Goal: Task Accomplishment & Management: Complete application form

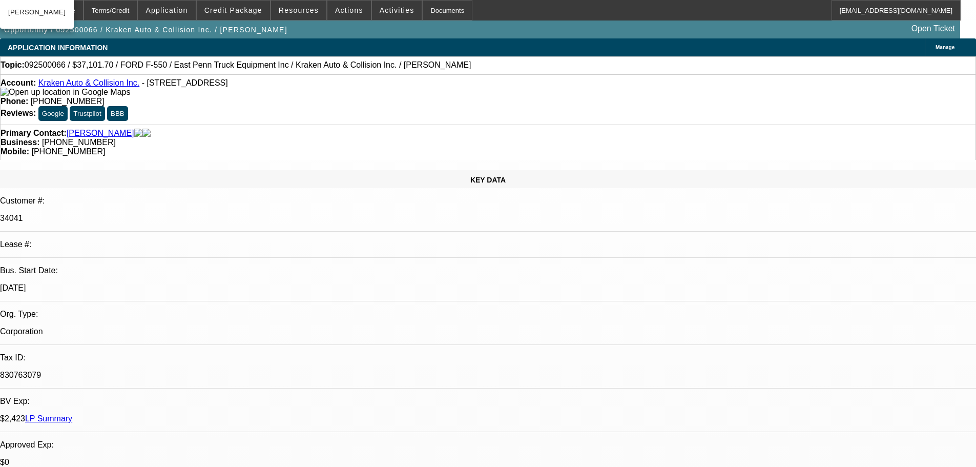
select select "0"
select select "3"
select select "0.1"
select select "4"
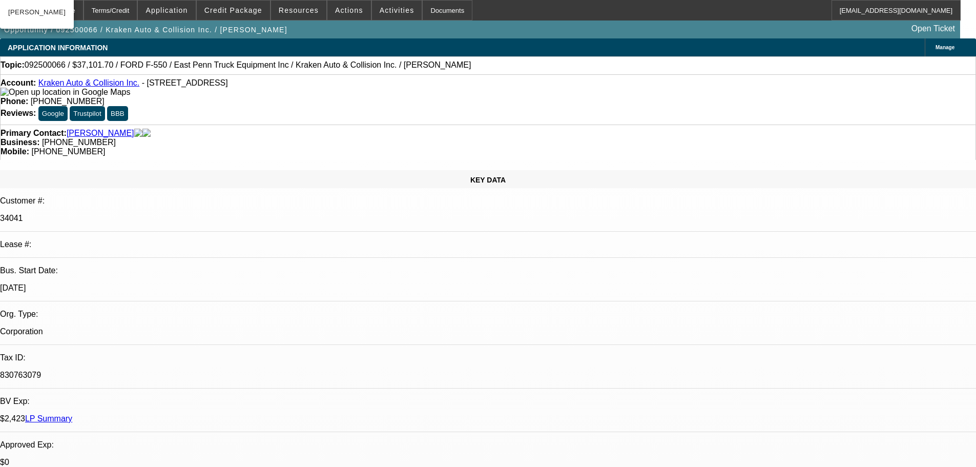
select select "0"
select select "0.1"
select select "4"
select select "0"
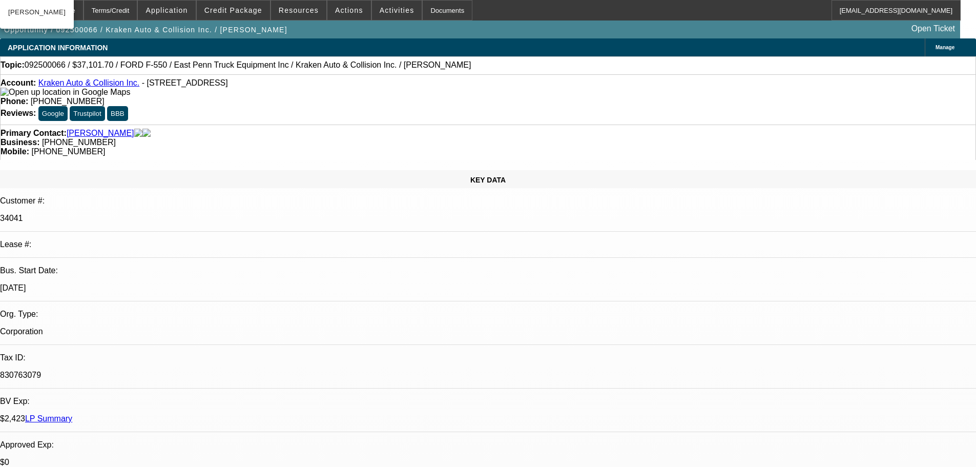
select select "0"
select select "0.1"
select select "4"
select select "0"
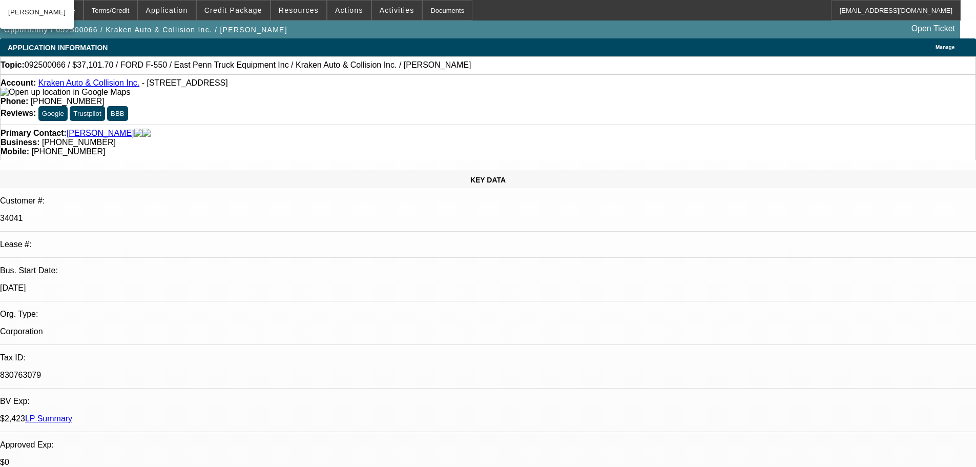
select select "0.1"
select select "4"
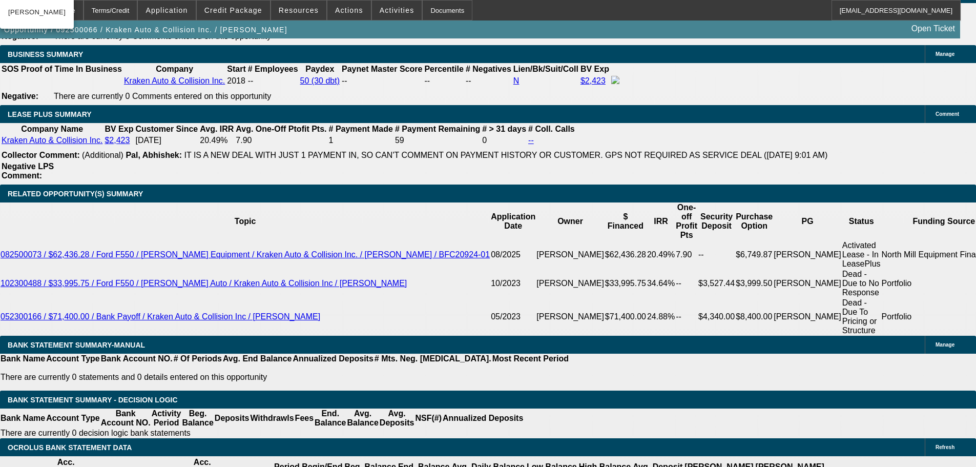
scroll to position [1640, 0]
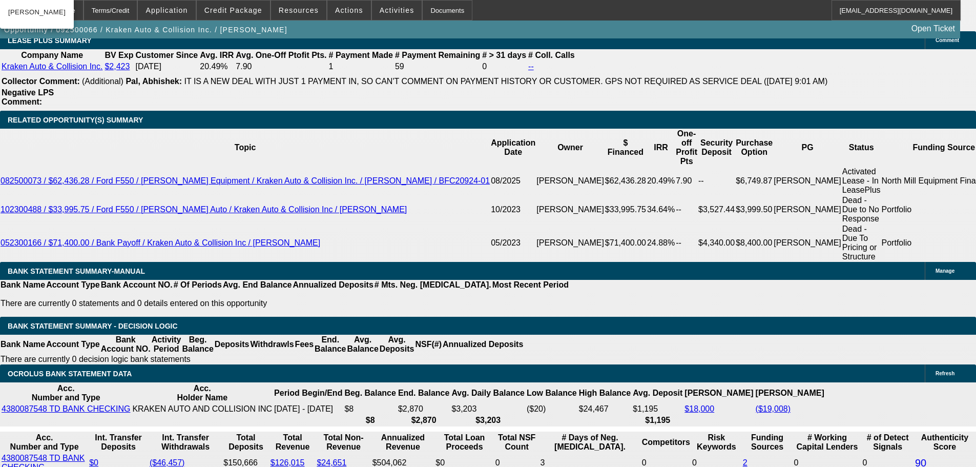
scroll to position [1794, 0]
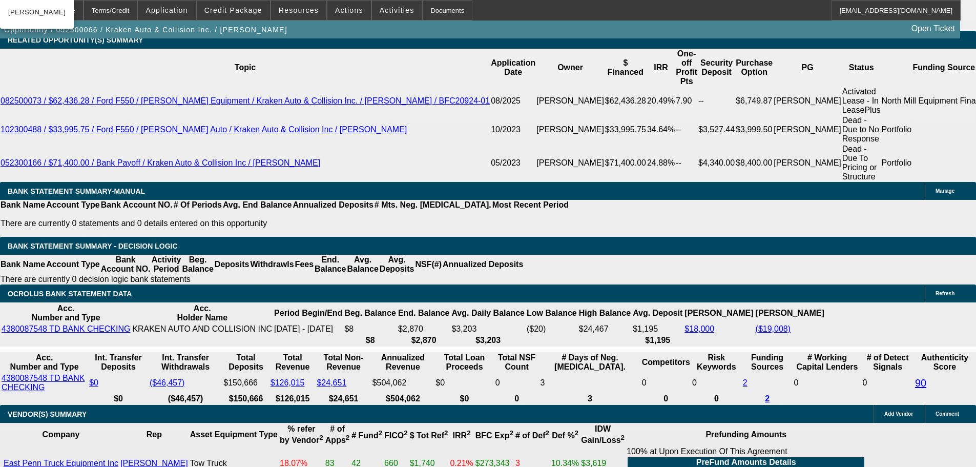
type input "1490"
type input "UNKNOWN"
type input "15"
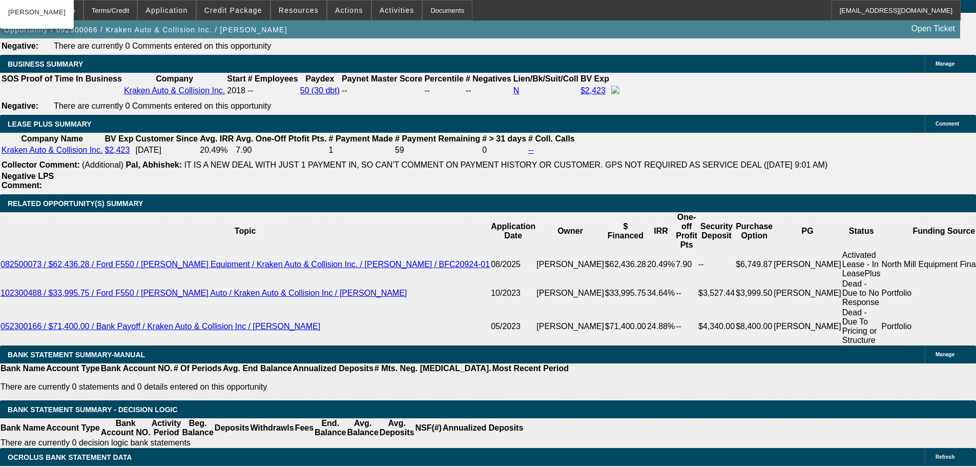
scroll to position [1537, 0]
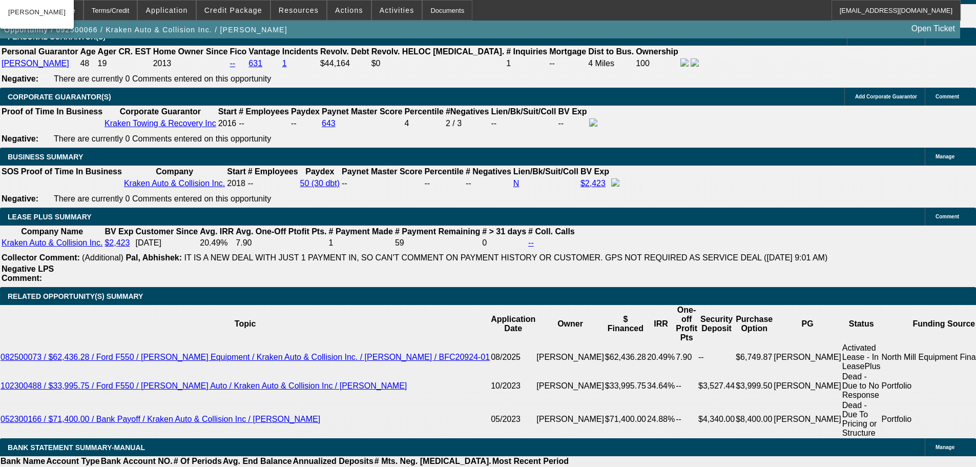
type input "$1,490.00"
drag, startPoint x: 157, startPoint y: 139, endPoint x: 417, endPoint y: 175, distance: 261.8
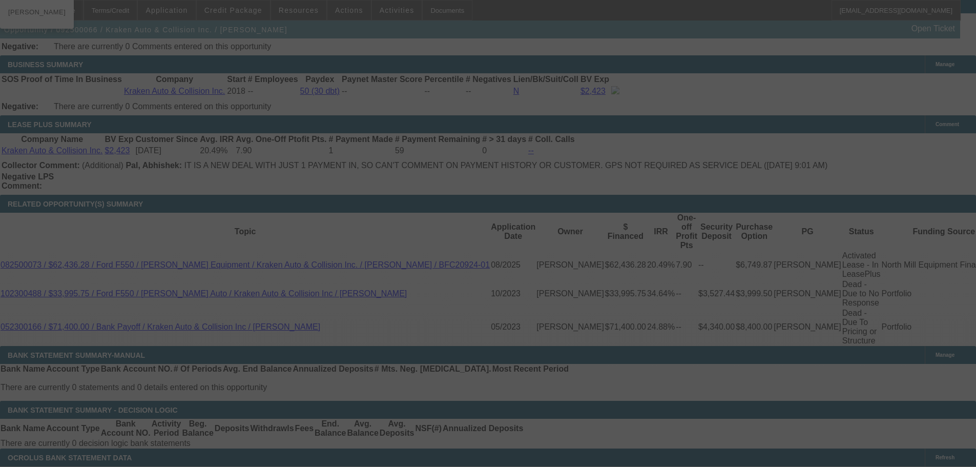
scroll to position [1742, 0]
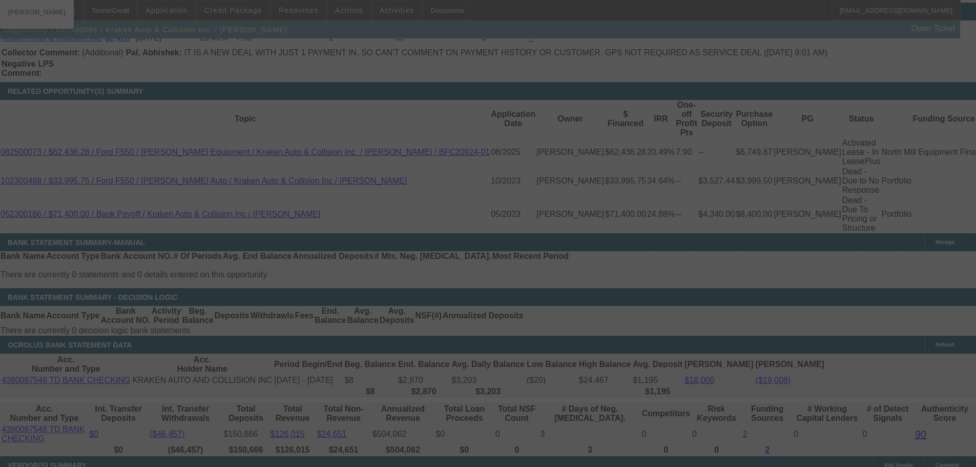
select select "0"
select select "3"
select select "0.1"
select select "4"
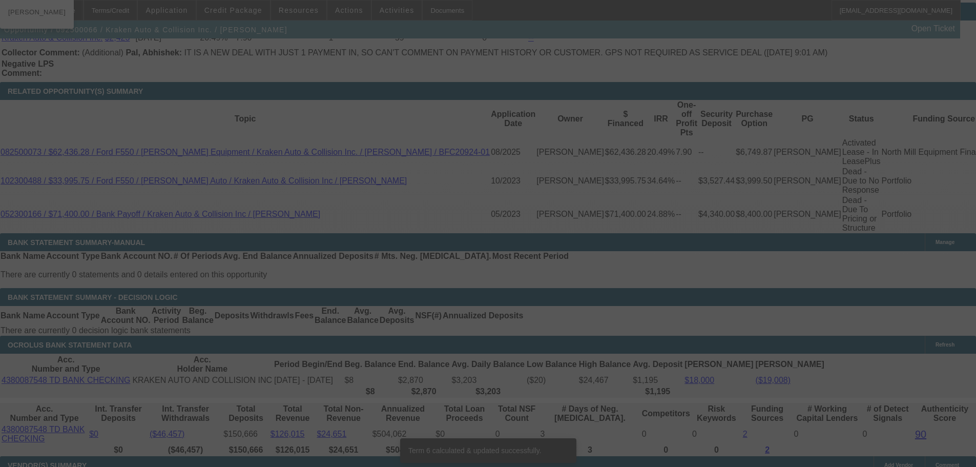
scroll to position [1737, 0]
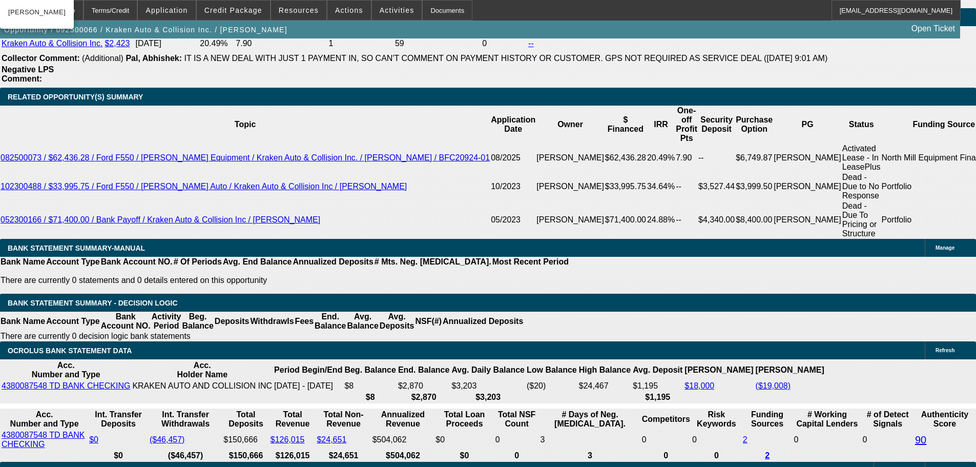
select select "1"
type input "UNKNOWN"
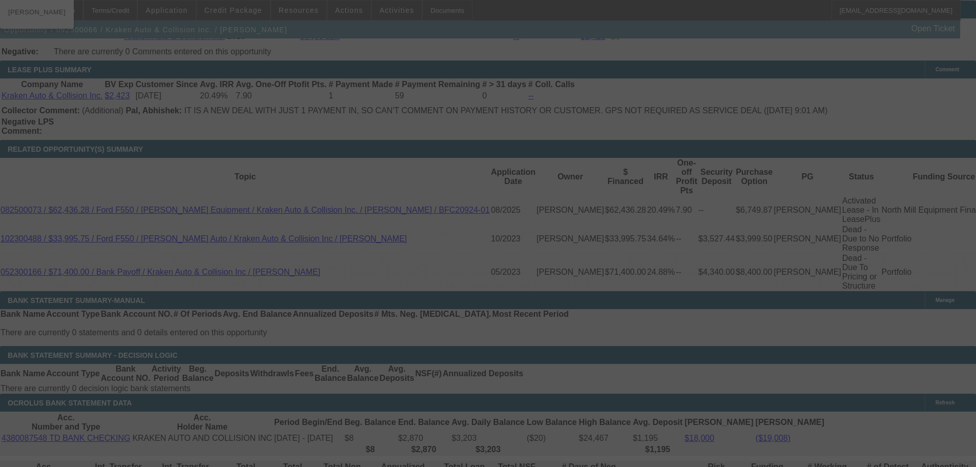
scroll to position [1686, 0]
select select "0"
select select "0.1"
select select "4"
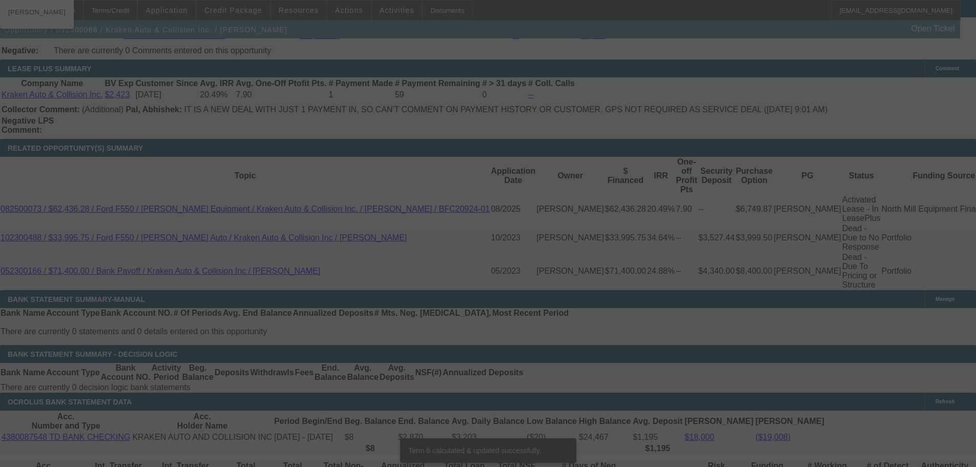
scroll to position [1674, 0]
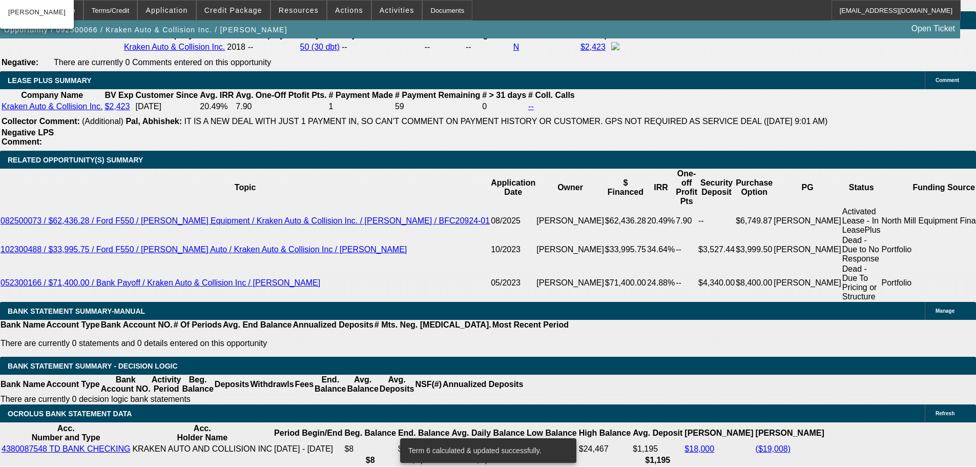
type input "14"
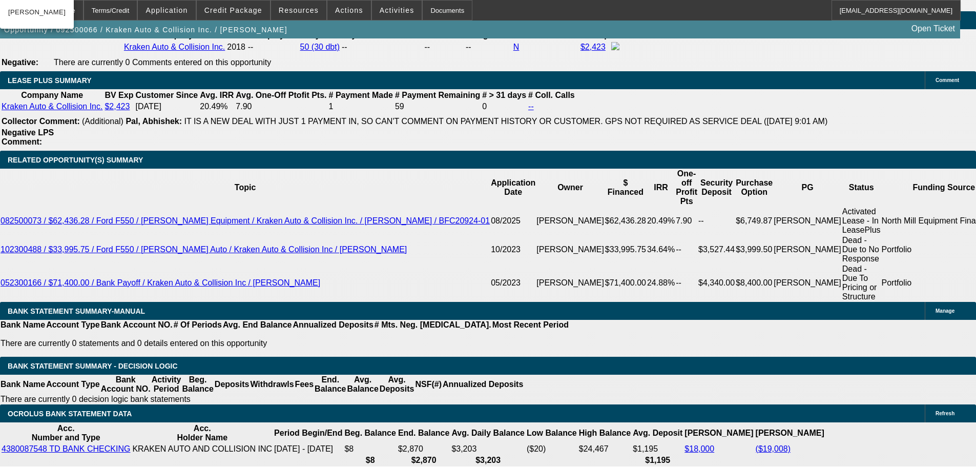
type input "UNKNOWN"
type input "$1,472.88"
type input "14"
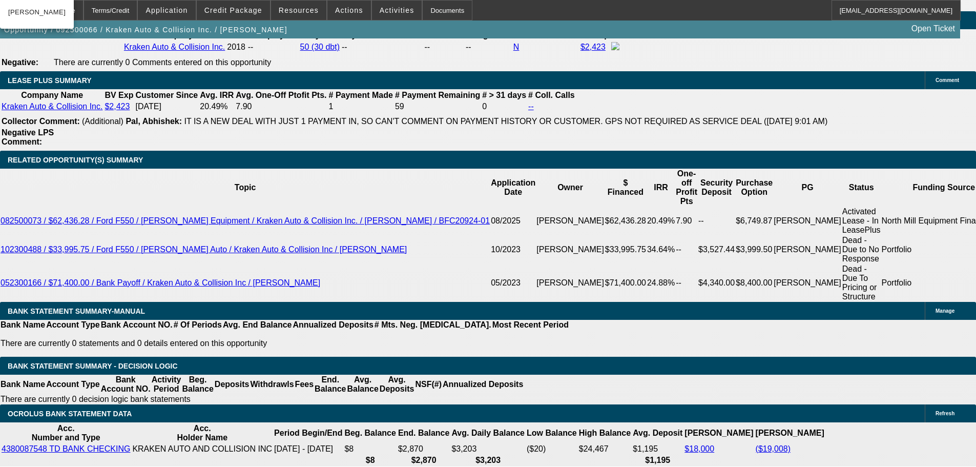
type input "147"
type input "1470"
type input "13.8"
type input "$1,470.00"
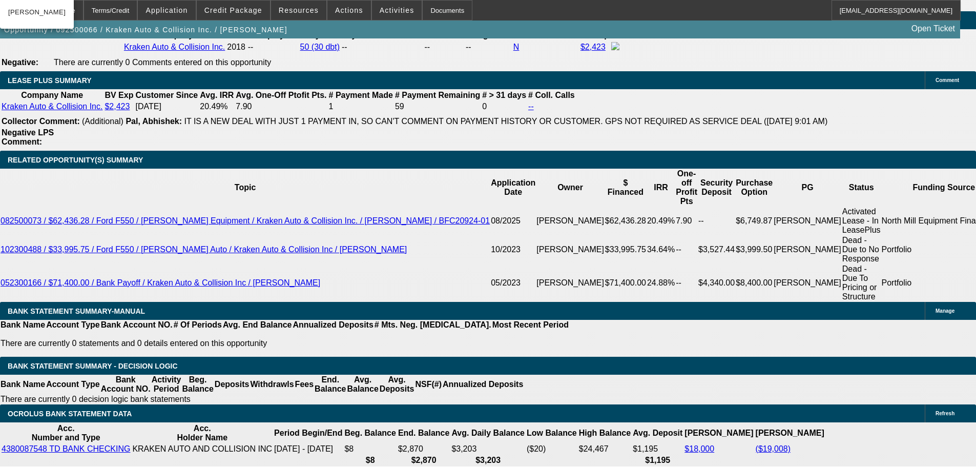
scroll to position [1571, 0]
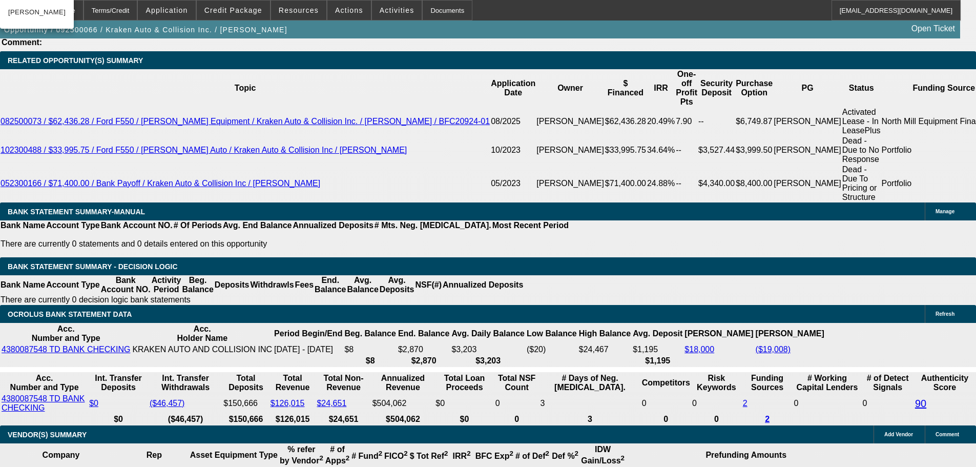
scroll to position [1776, 0]
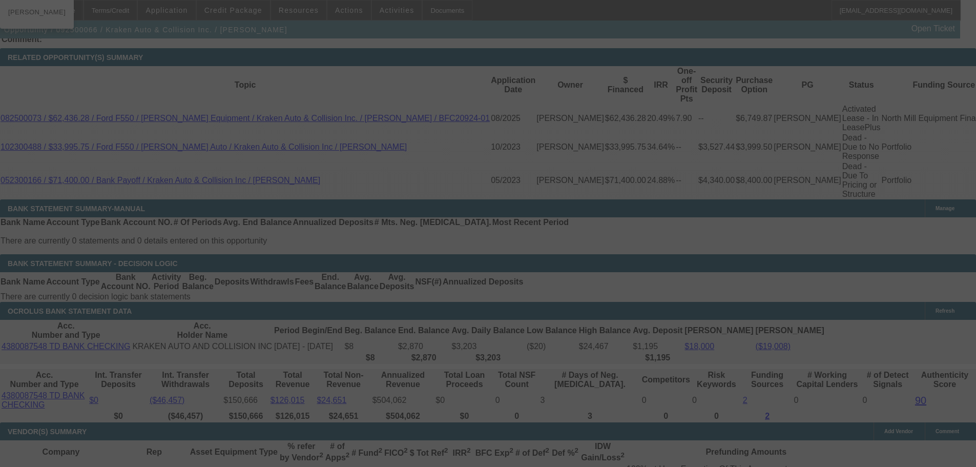
select select "0"
select select "0.1"
select select "4"
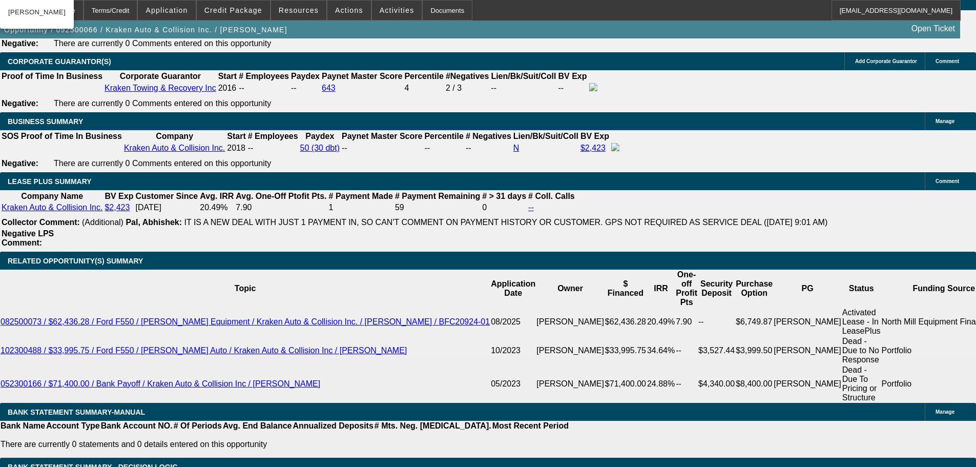
scroll to position [1571, 0]
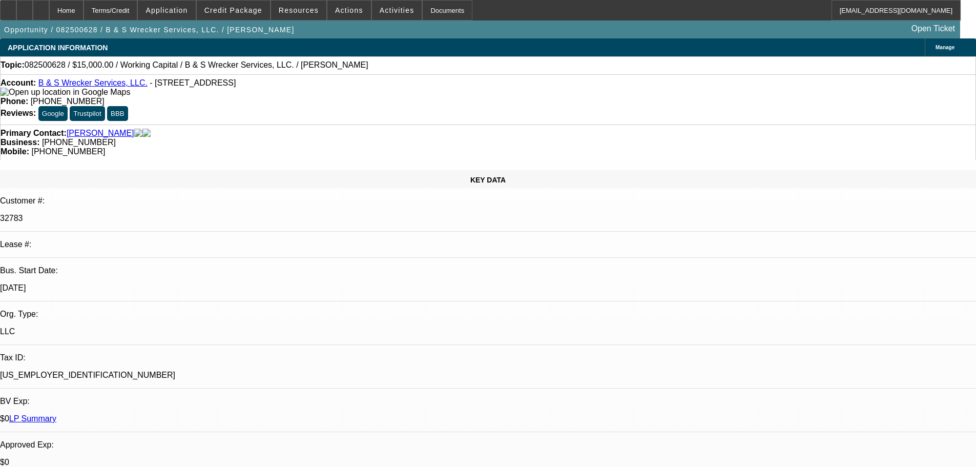
select select "0"
select select "2"
select select "0.1"
select select "4"
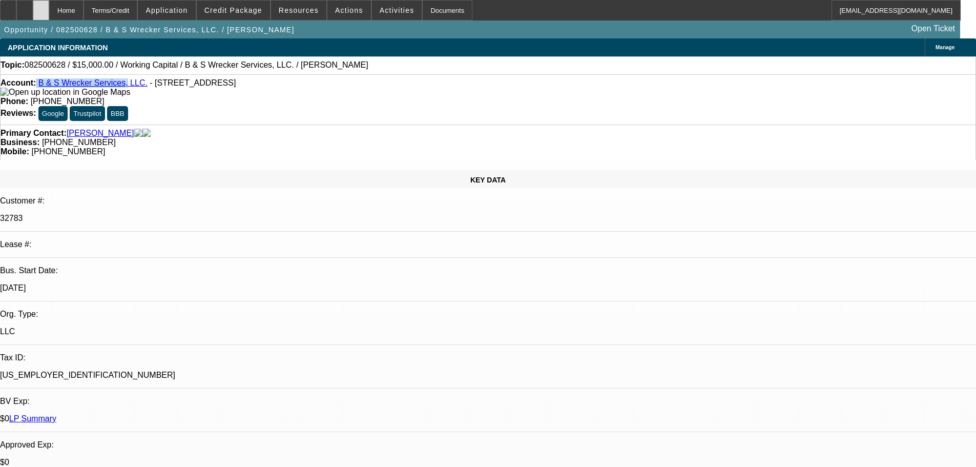
click at [49, 16] on div at bounding box center [41, 10] width 16 height 20
select select "0"
select select "2"
select select "0.1"
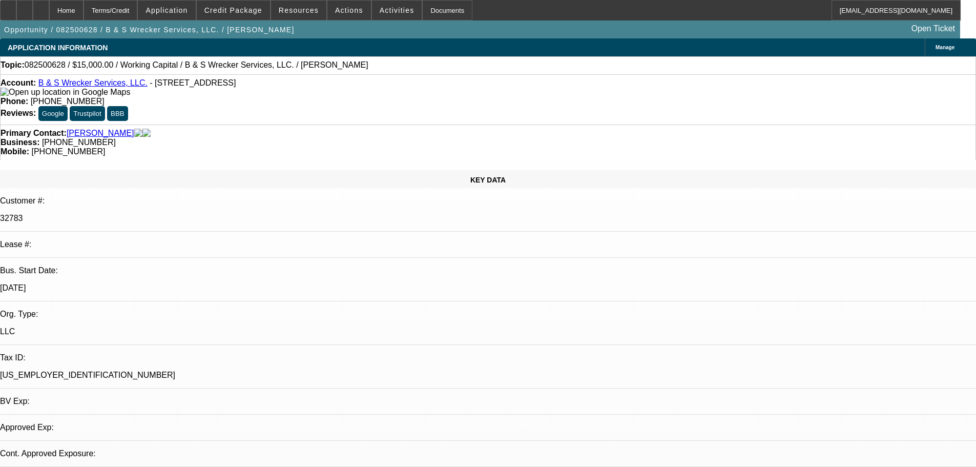
select select "4"
click at [244, 12] on span "Credit Package" at bounding box center [233, 10] width 58 height 8
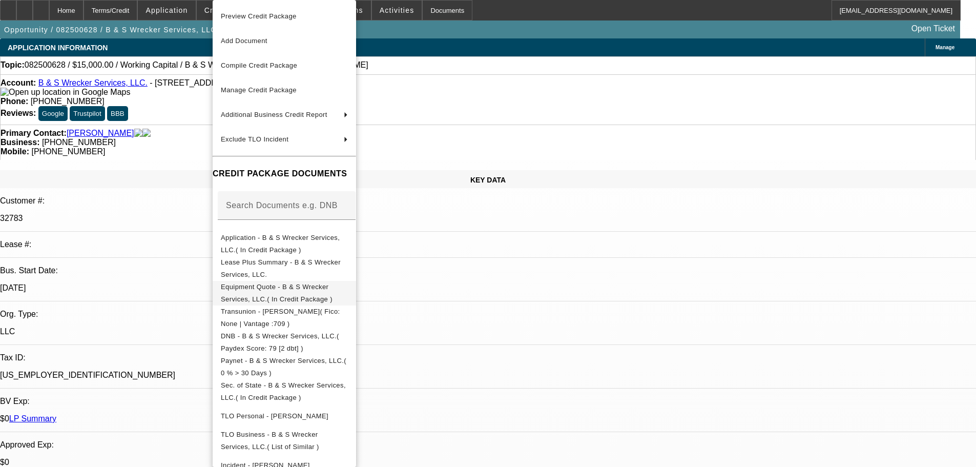
click at [277, 289] on span "Equipment Quote - B & S Wrecker Services, LLC.( In Credit Package )" at bounding box center [277, 293] width 112 height 20
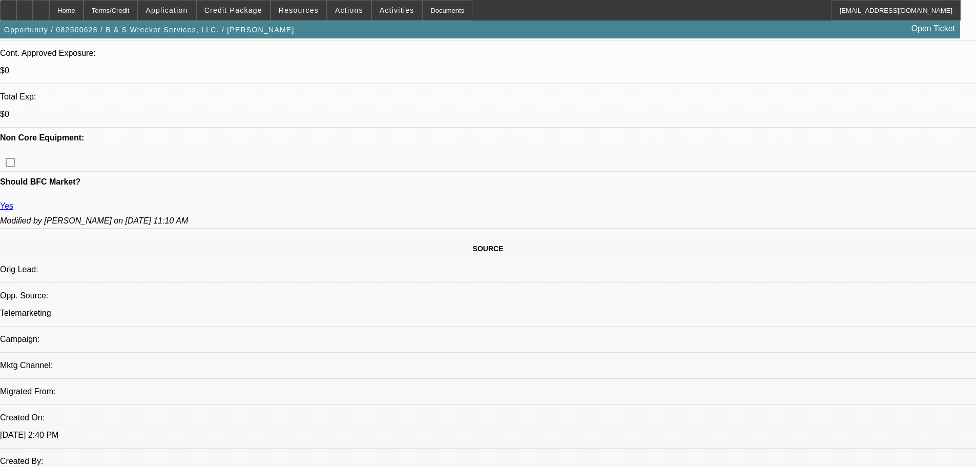
scroll to position [410, 0]
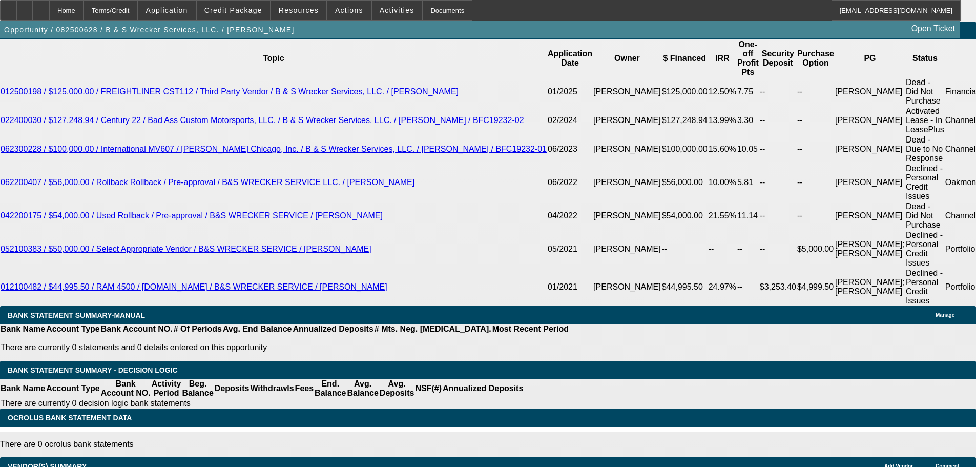
scroll to position [1375, 0]
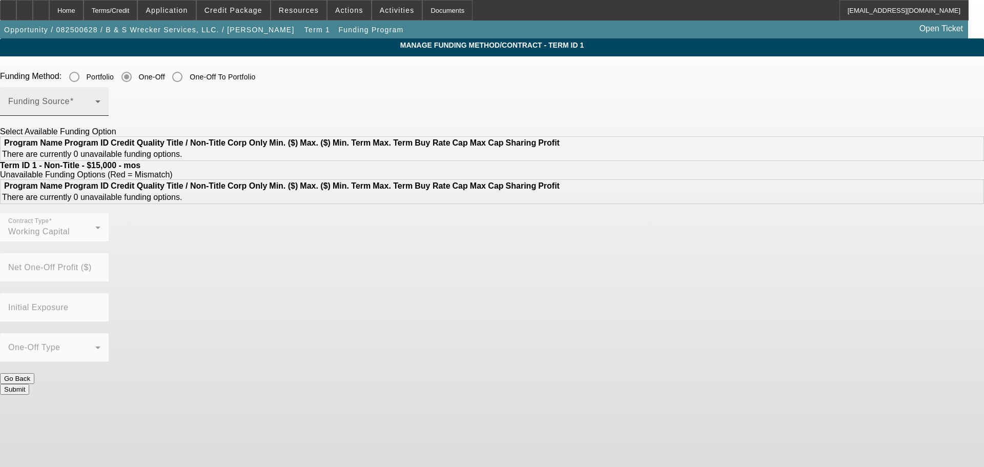
click at [100, 99] on div "Funding Source" at bounding box center [54, 101] width 92 height 29
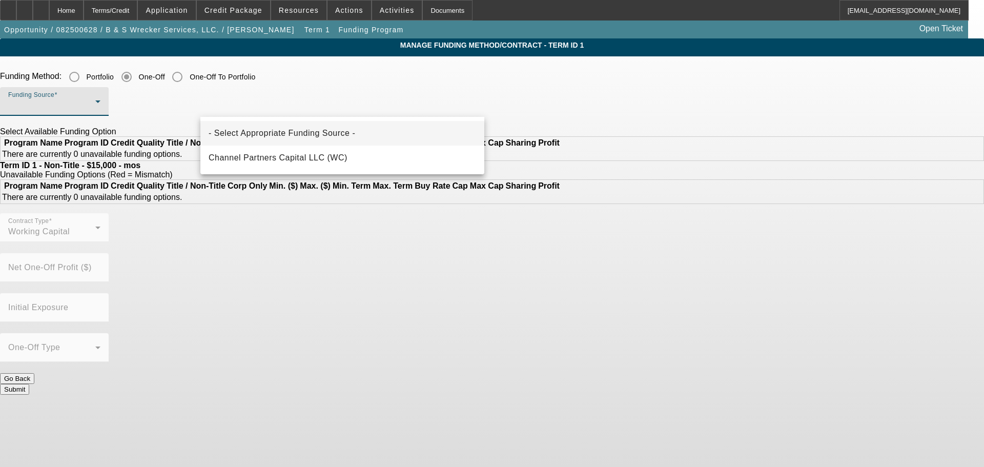
click at [276, 371] on div at bounding box center [492, 233] width 984 height 467
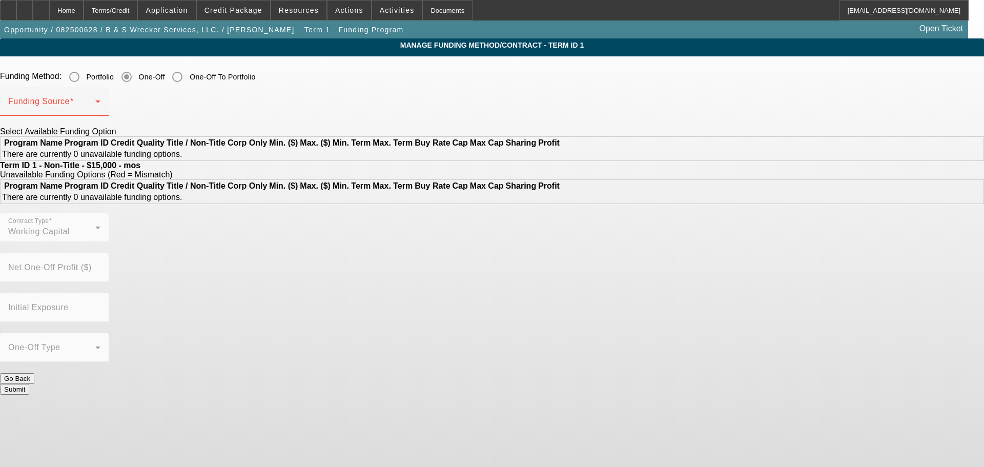
click at [34, 373] on button "Go Back" at bounding box center [17, 378] width 34 height 11
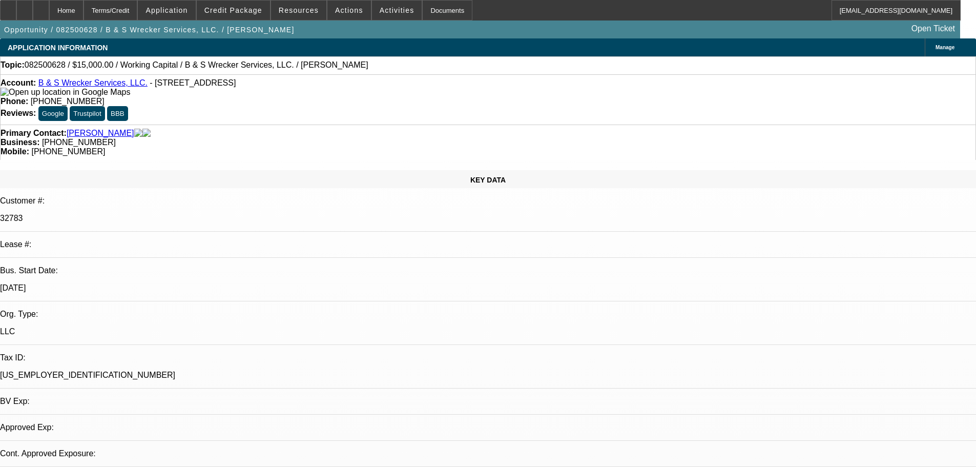
select select "0"
select select "2"
select select "0.1"
select select "4"
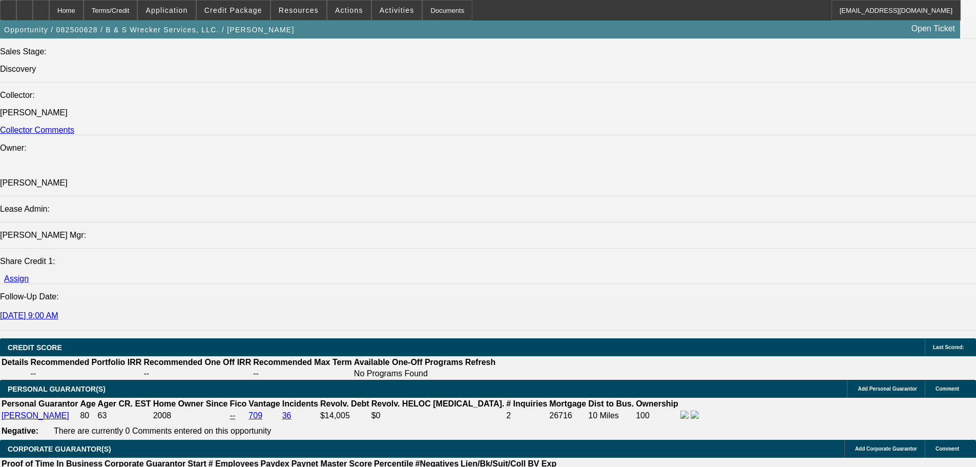
scroll to position [1179, 0]
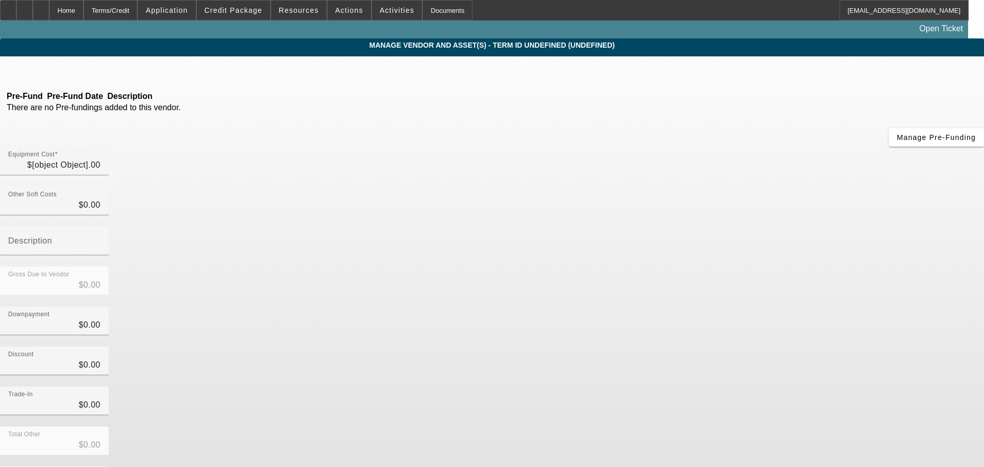
type input "$15,000.00"
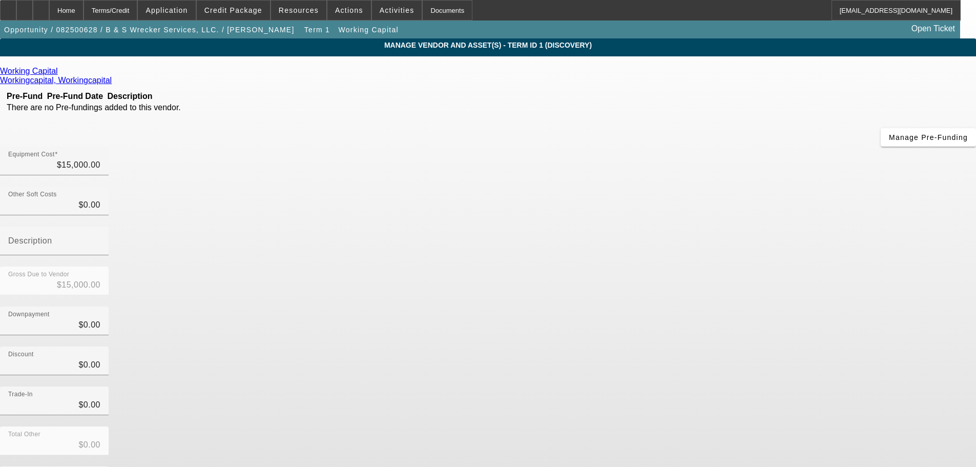
click at [60, 71] on icon at bounding box center [60, 71] width 0 height 9
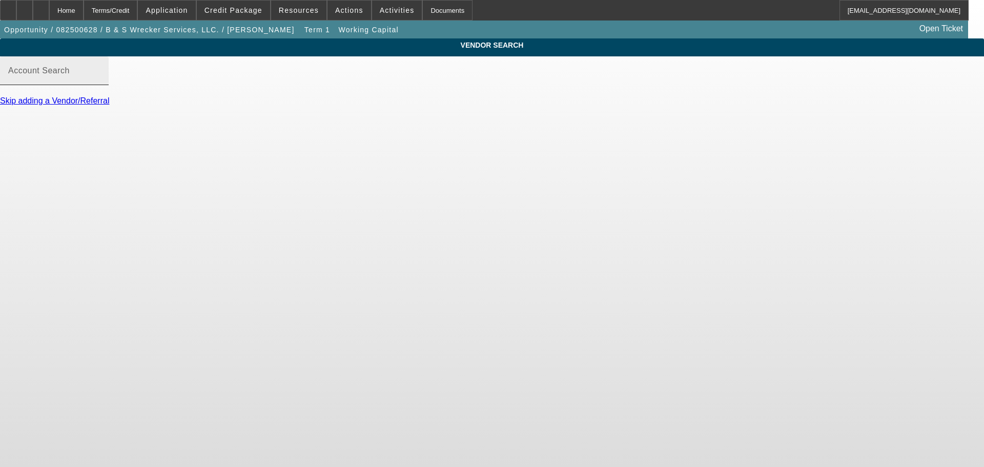
click at [100, 78] on div "Account Search" at bounding box center [54, 70] width 92 height 29
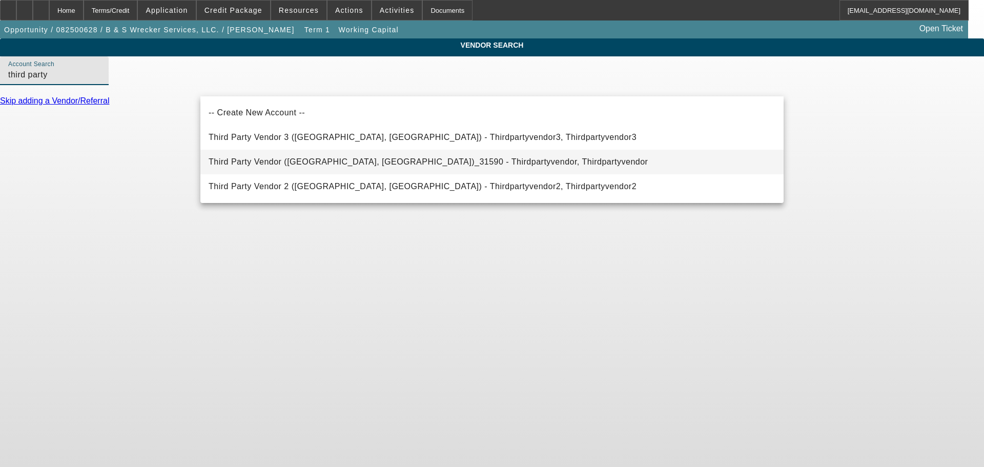
click at [289, 158] on span "Third Party Vendor (Northbrook, IL)_31590 - Thirdpartyvendor, Thirdpartyvendor" at bounding box center [428, 161] width 439 height 9
type input "Third Party Vendor (Northbrook, IL)_31590 - Thirdpartyvendor, Thirdpartyvendor"
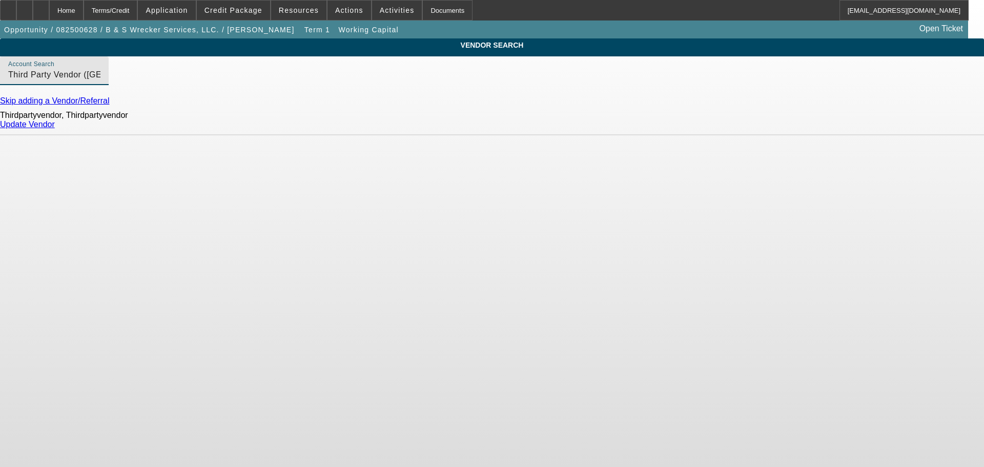
click at [55, 129] on link "Update Vendor" at bounding box center [27, 124] width 55 height 9
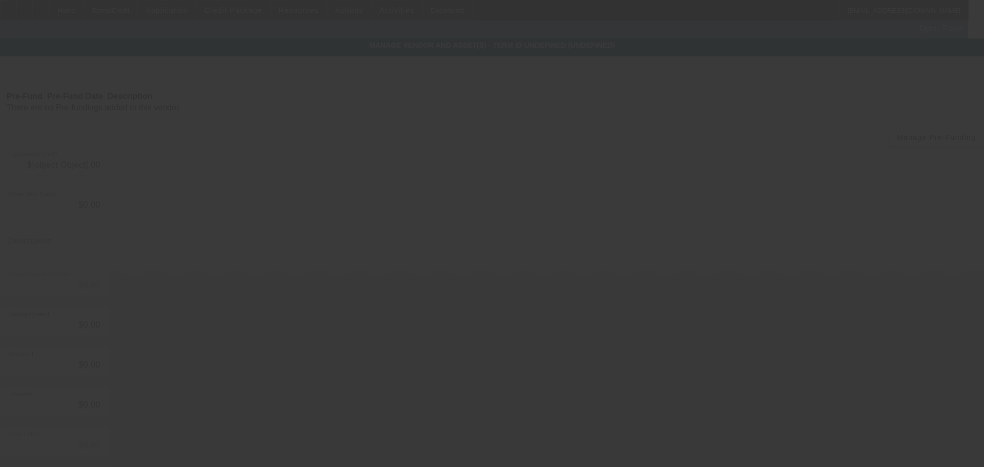
type input "$15,000.00"
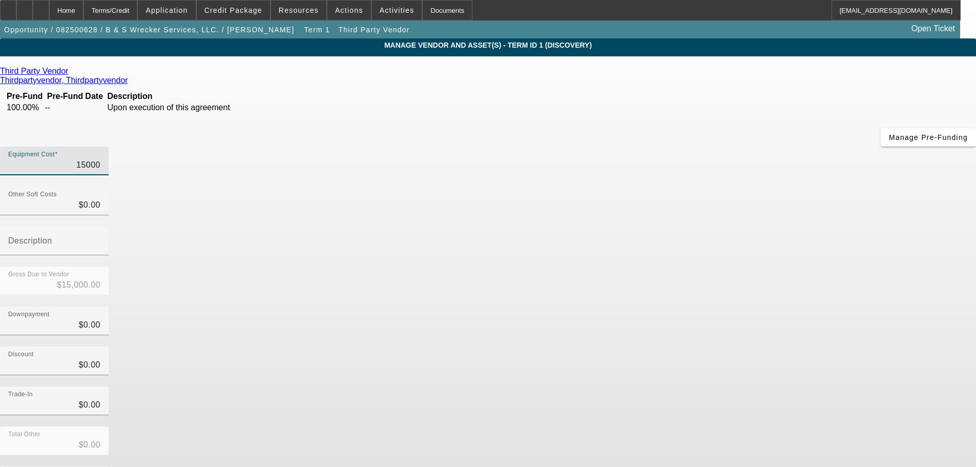
click at [100, 159] on input "15000" at bounding box center [54, 165] width 92 height 12
type input "3"
type input "$3.00"
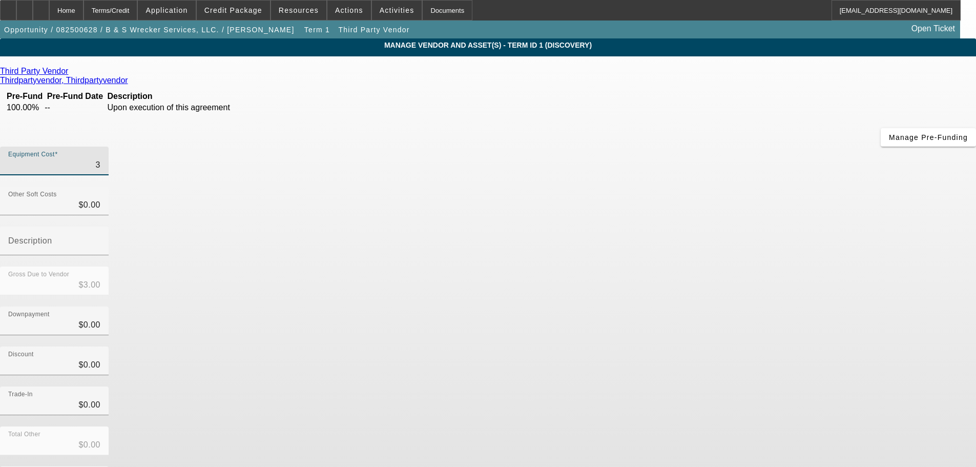
type input "35"
type input "$35.00"
type input "350"
type input "$350.00"
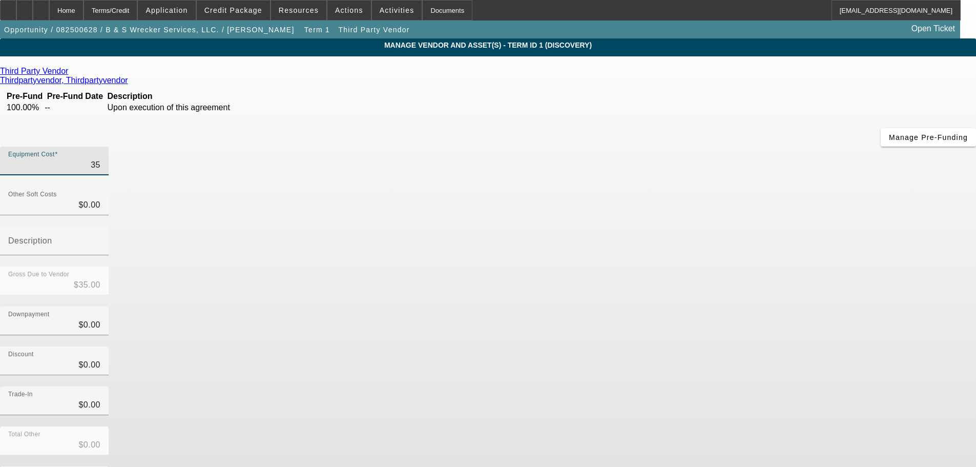
type input "$350.00"
type input "3500"
type input "$3,500.00"
type input "35000"
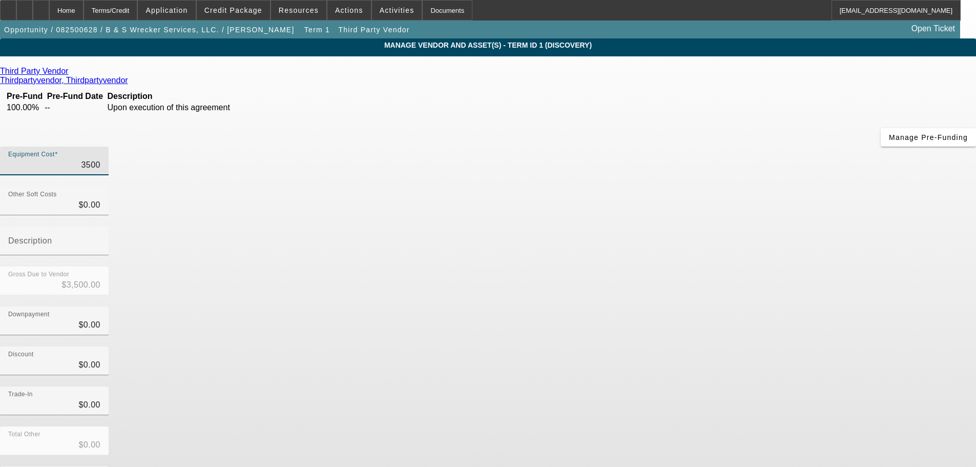
type input "$35,000.00"
click at [757, 306] on div "Downpayment $0.00" at bounding box center [488, 326] width 976 height 40
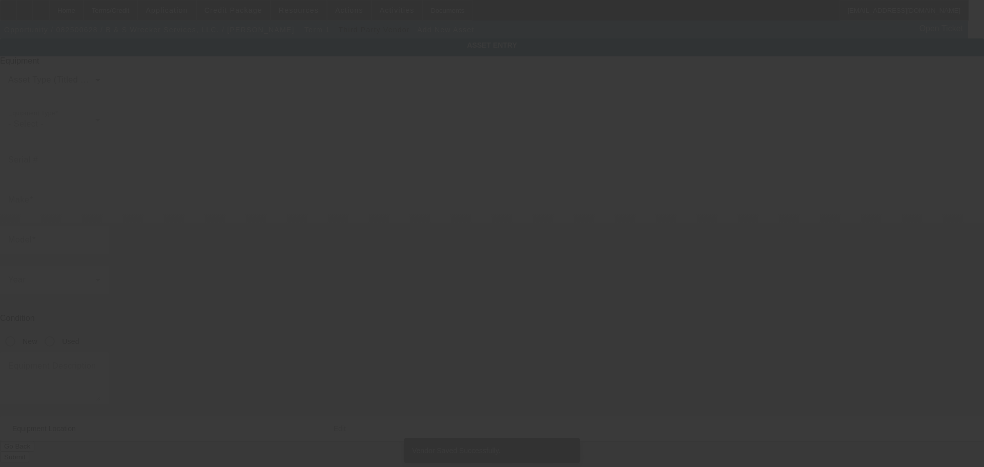
type input "1401 Cherry St"
type input "Abilene"
type input "79602"
type input "Taylor"
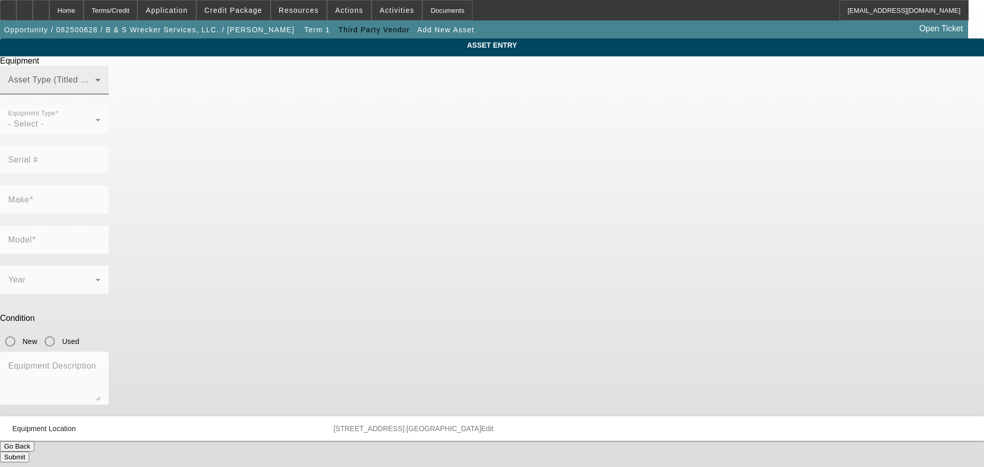
click at [95, 90] on span at bounding box center [51, 84] width 87 height 12
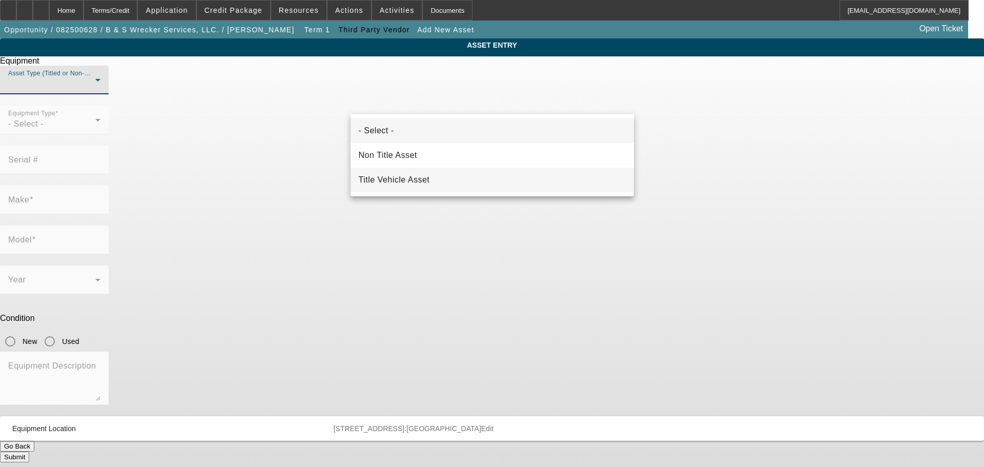
click at [411, 179] on span "Title Vehicle Asset" at bounding box center [394, 180] width 71 height 12
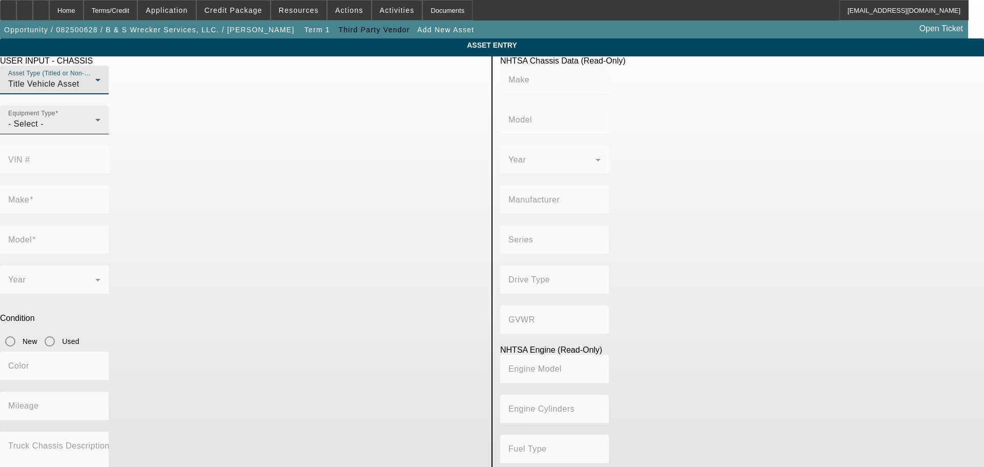
click at [95, 130] on div "- Select -" at bounding box center [51, 124] width 87 height 12
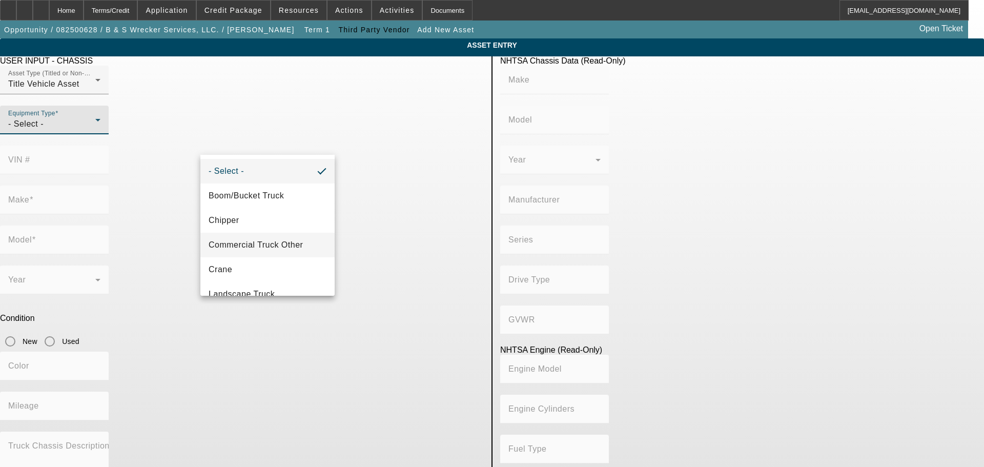
click at [272, 248] on span "Commercial Truck Other" at bounding box center [256, 245] width 94 height 12
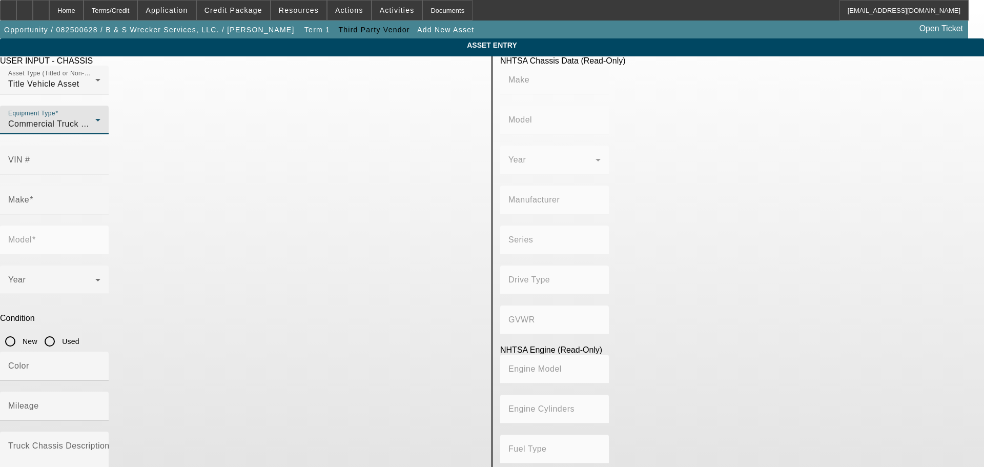
click at [95, 130] on div "Commercial Truck Other" at bounding box center [51, 124] width 87 height 12
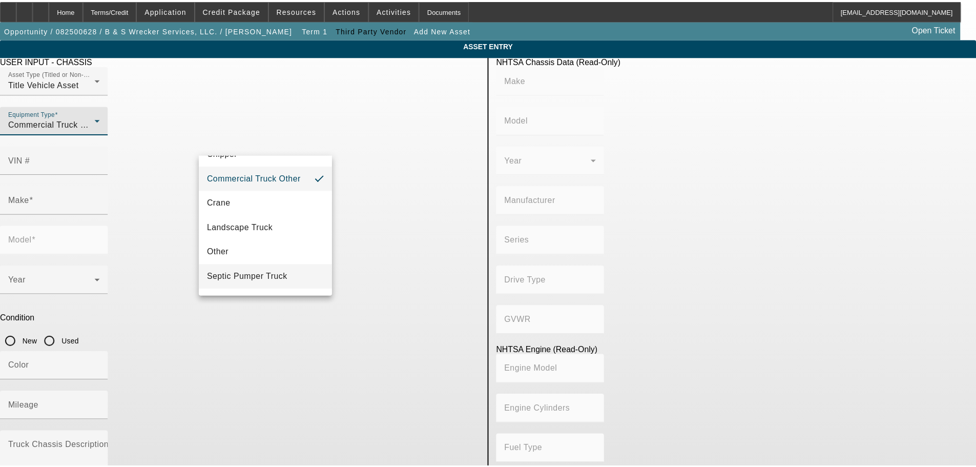
scroll to position [16, 0]
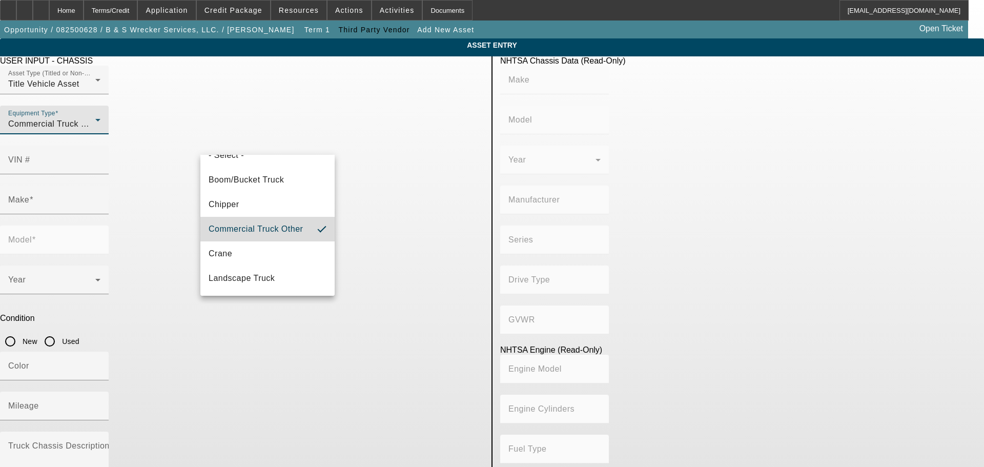
click at [277, 229] on span "Commercial Truck Other" at bounding box center [256, 229] width 94 height 12
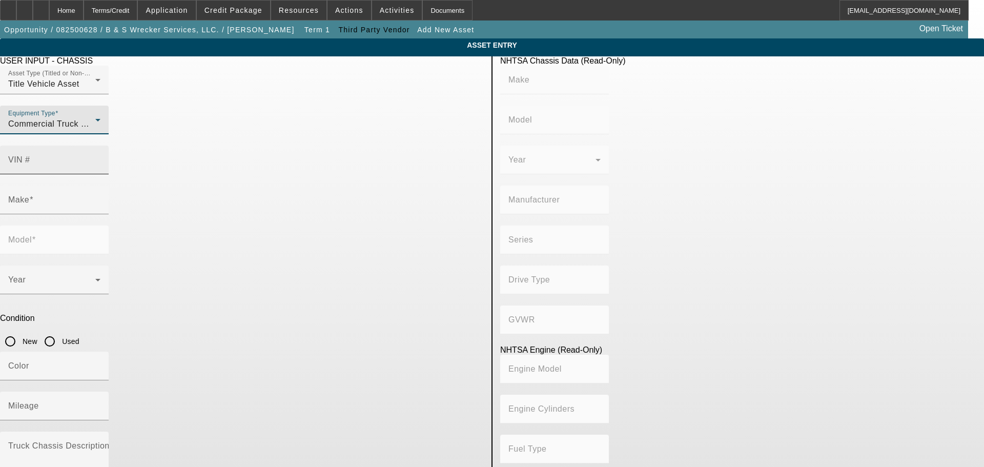
click at [100, 146] on div "VIN #" at bounding box center [54, 160] width 92 height 29
type input "1npnhd7x4ys515164"
type input "PETERBILT"
type input "330"
type input "PETERBILT MOTORS COMPANY"
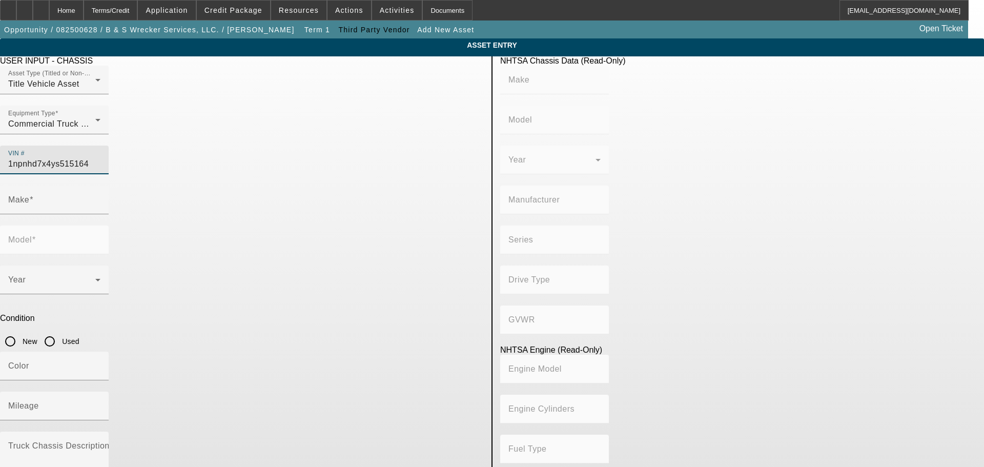
type input "4x2"
type input "Class 7: 26,001 - 33,000 lb (11,794 - 14,969 kg)"
type input "3126/C7"
type input "PETERBILT"
type input "330"
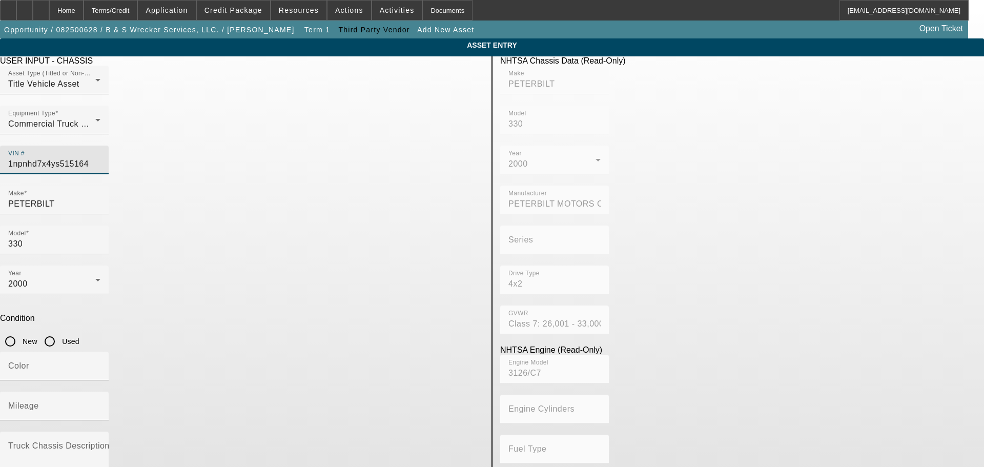
type input "1NPNHD7X4YS515164"
click at [60, 331] on input "Used" at bounding box center [49, 341] width 20 height 20
radio input "true"
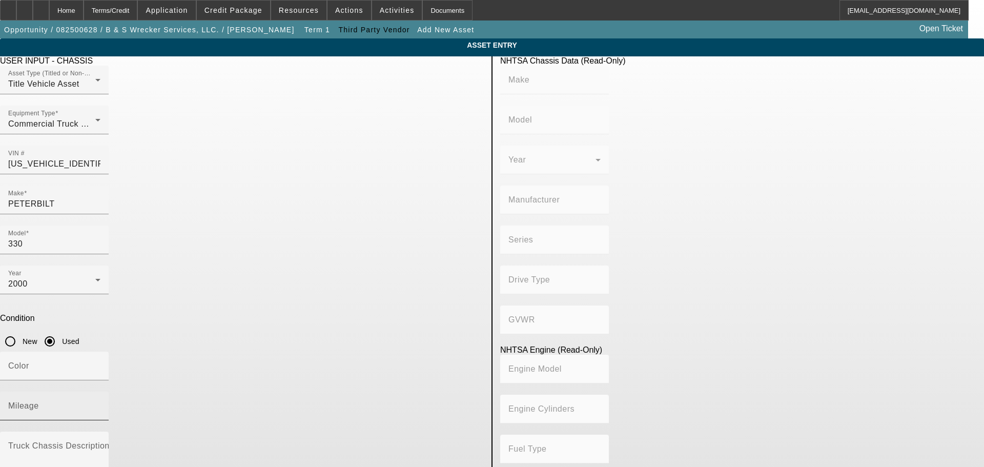
click at [100, 392] on div "Mileage" at bounding box center [54, 406] width 92 height 29
type input "PETERBILT"
type input "330"
type input "PETERBILT MOTORS COMPANY"
type input "4x2"
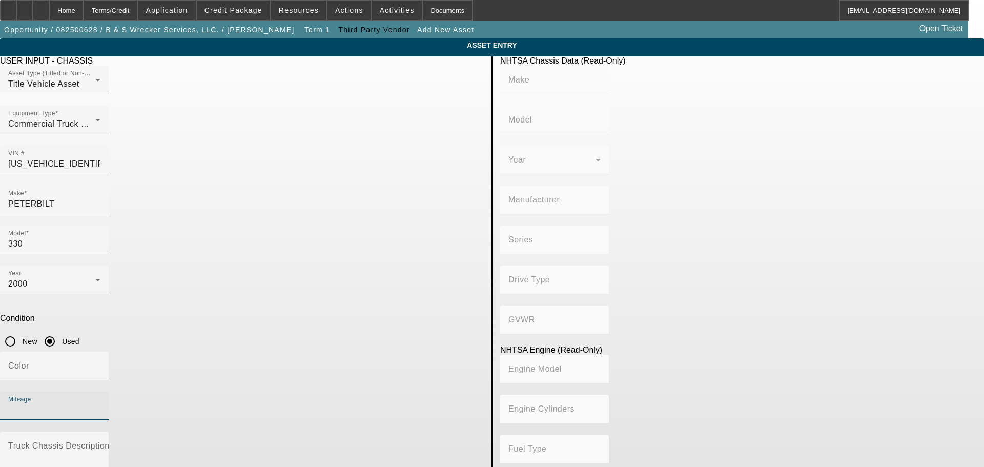
type input "Class 7: 26,001 - 33,000 lb (11,794 - 14,969 kg)"
type input "3126/C7"
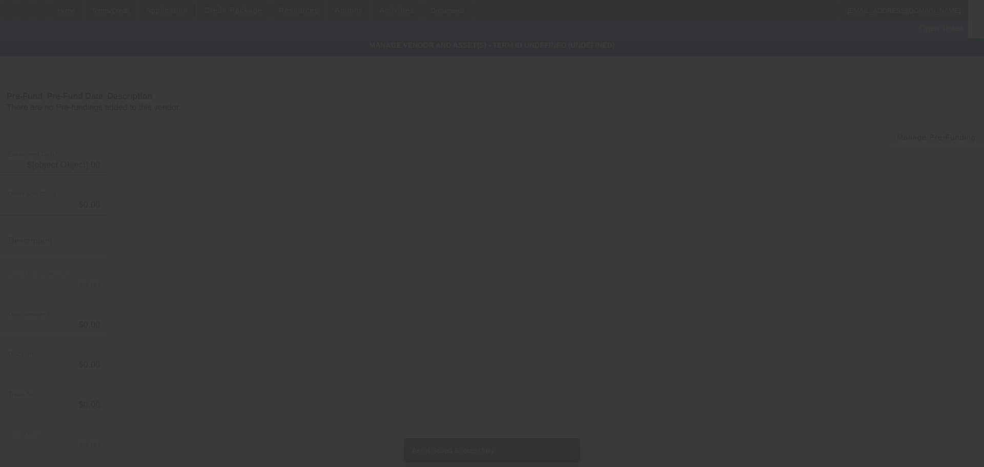
type input "$35,000.00"
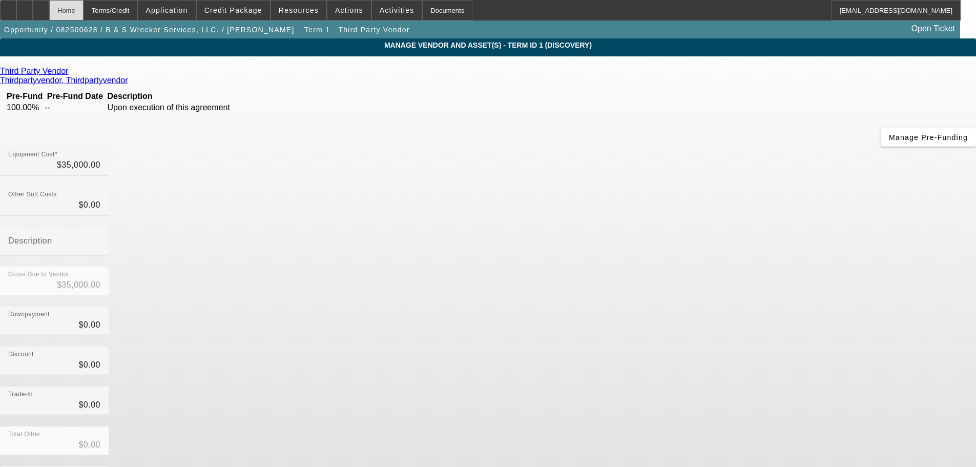
click at [84, 12] on div "Home" at bounding box center [66, 10] width 34 height 20
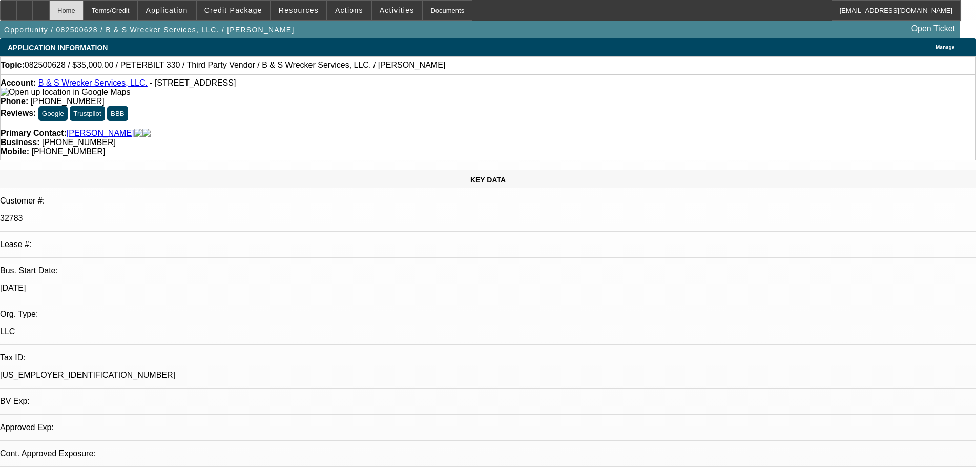
select select "0"
select select "2"
select select "0.1"
select select "4"
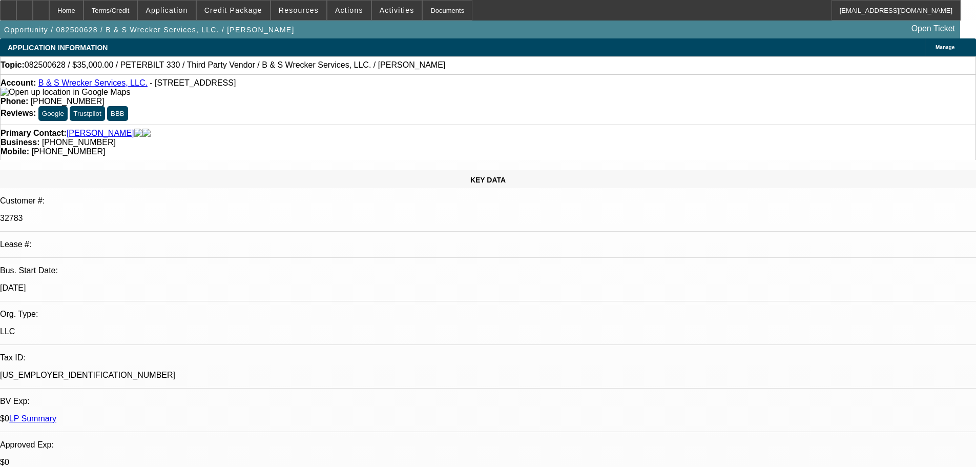
drag, startPoint x: 784, startPoint y: 297, endPoint x: 811, endPoint y: 305, distance: 28.4
copy div "292,600"
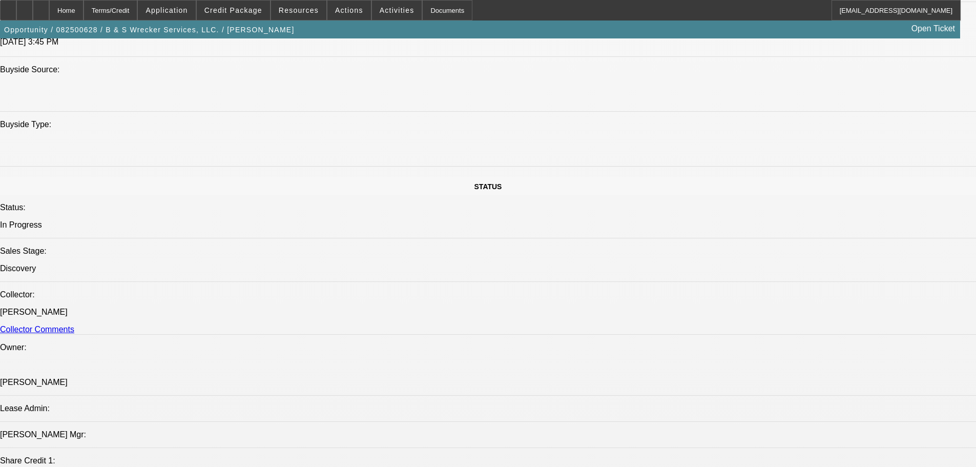
scroll to position [1076, 0]
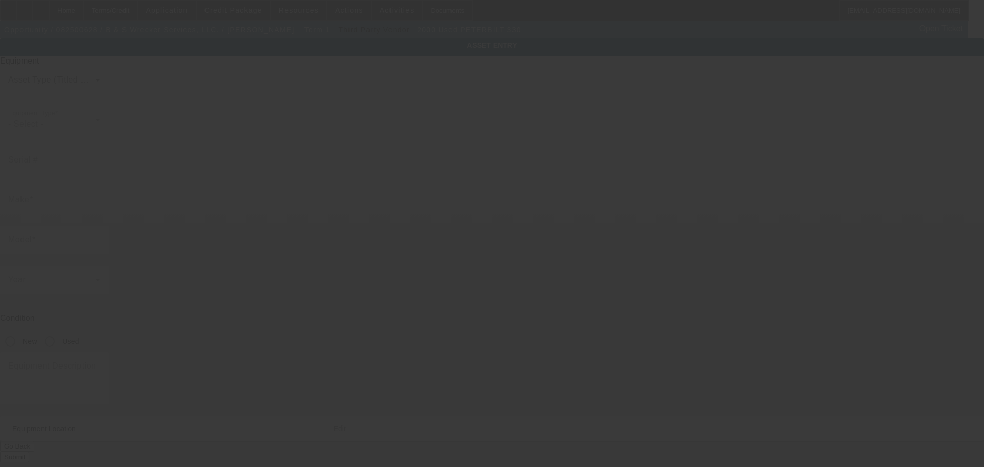
type input "1NPNHD7X4YS515164"
type input "Peterbilt"
type input "330"
radio input "true"
type input "1401 Cherry St"
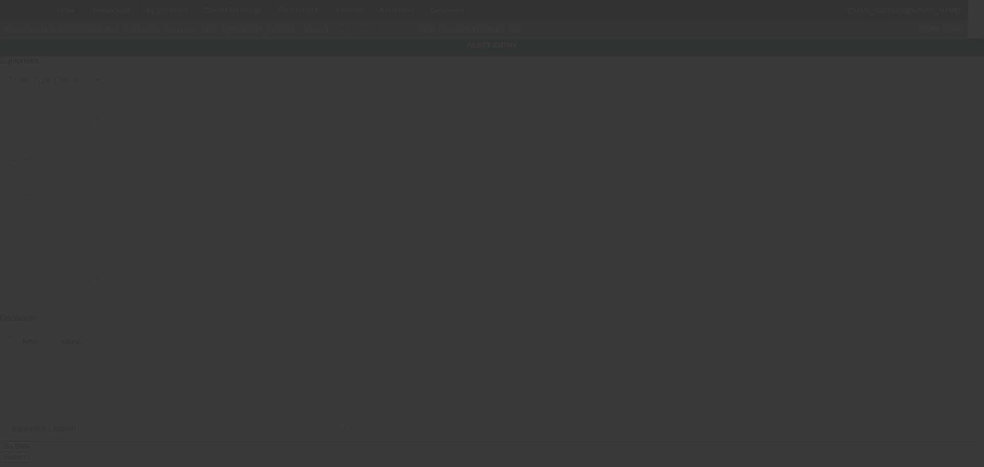
type input "Abilene"
type input "79602"
type input "Taylor"
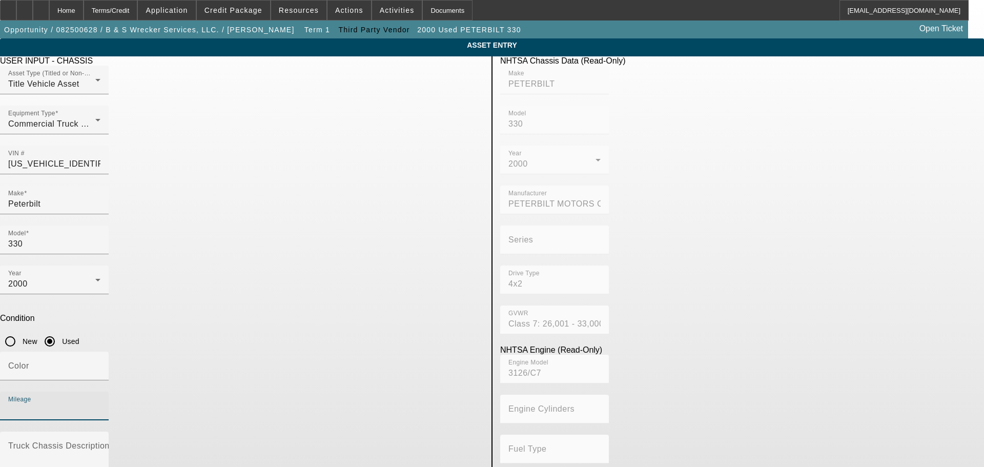
click at [100, 404] on input "Mileage" at bounding box center [54, 410] width 92 height 12
paste input "292600"
type input "292600"
click at [460, 314] on div "Condition New Used" at bounding box center [242, 333] width 484 height 38
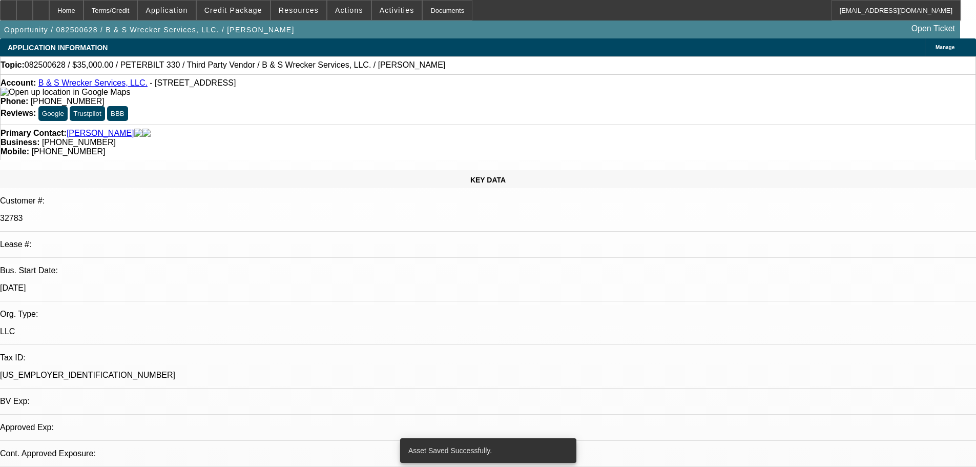
select select "0"
select select "2"
select select "0.1"
select select "4"
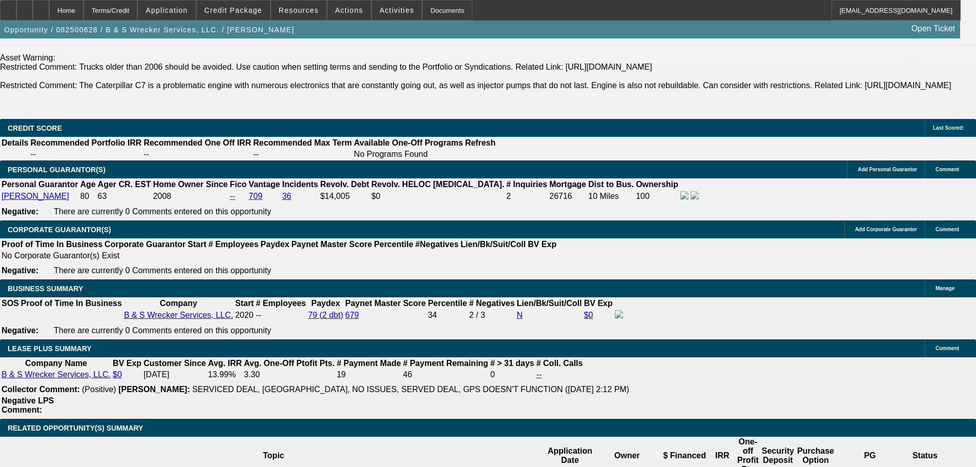
scroll to position [1537, 0]
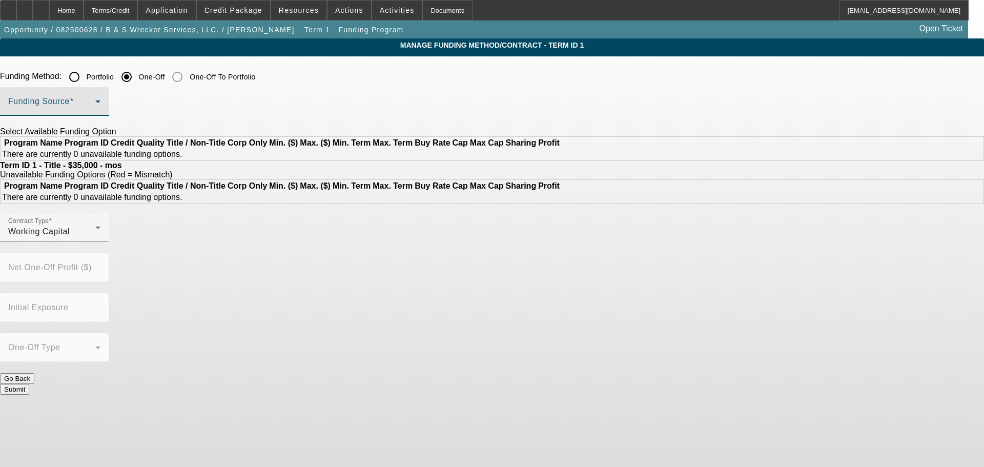
click at [95, 101] on span at bounding box center [51, 105] width 87 height 12
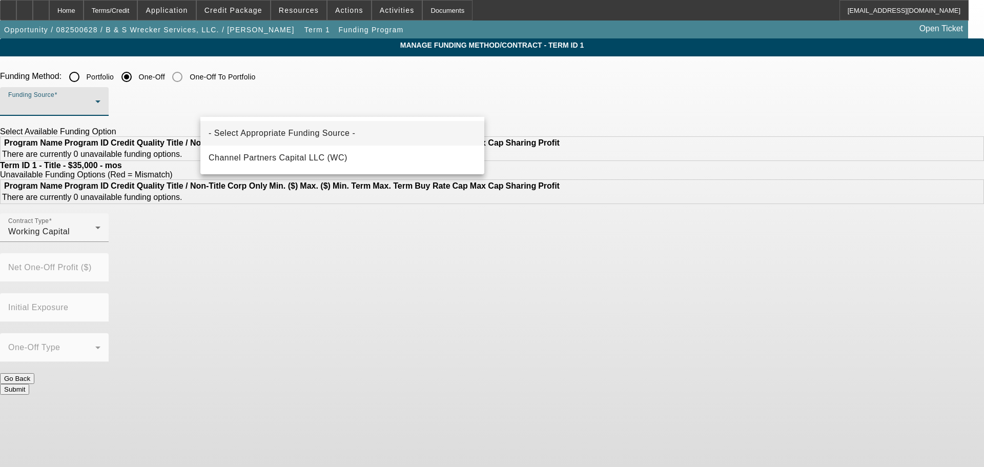
click at [599, 67] on div at bounding box center [492, 233] width 984 height 467
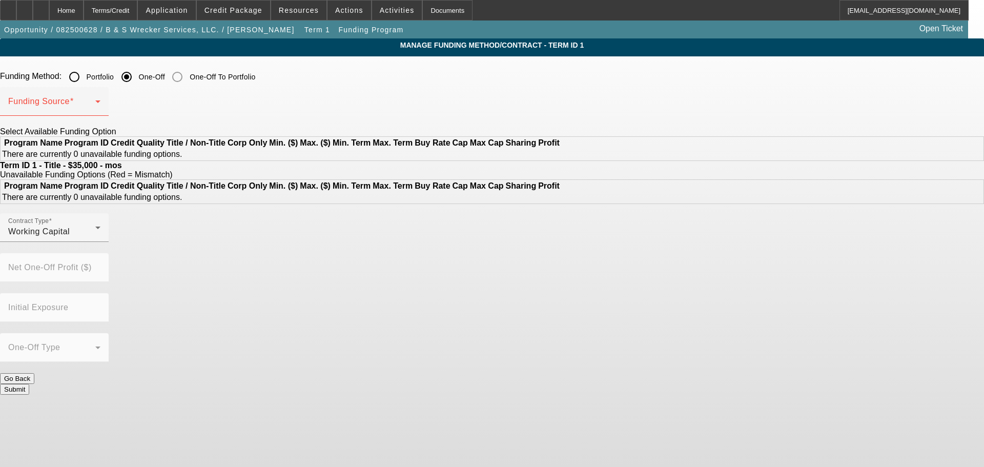
click at [34, 374] on button "Go Back" at bounding box center [17, 378] width 34 height 11
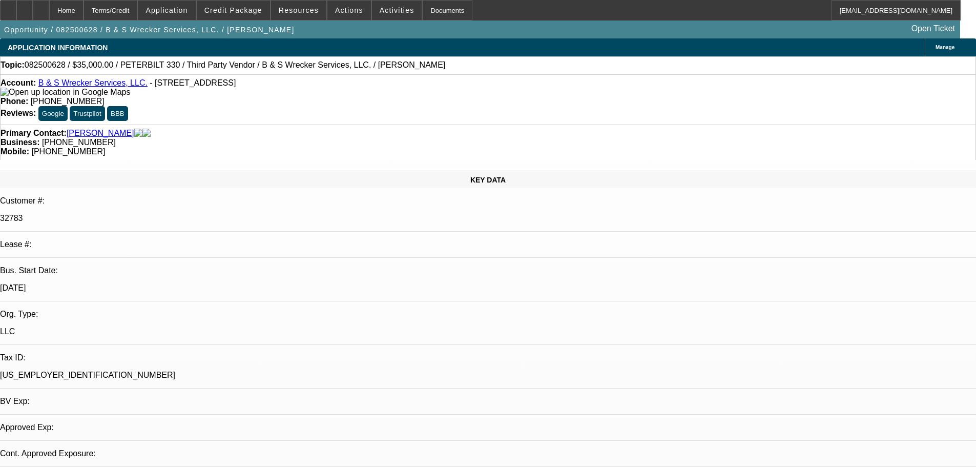
select select "0"
select select "2"
select select "0.1"
select select "4"
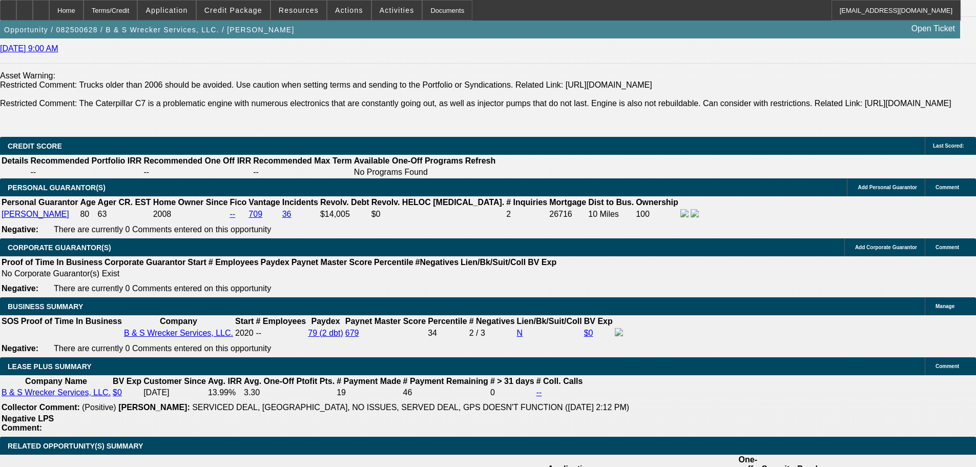
scroll to position [1469, 0]
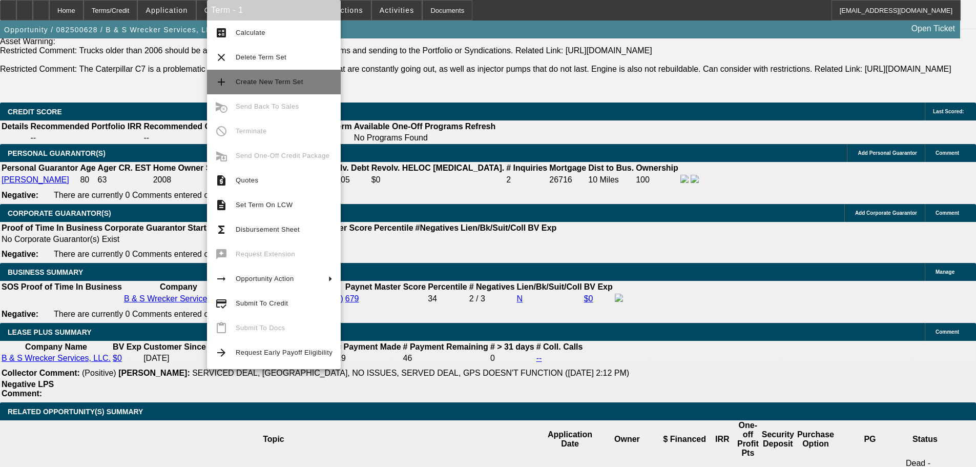
click at [271, 80] on span "Create New Term Set" at bounding box center [270, 82] width 68 height 8
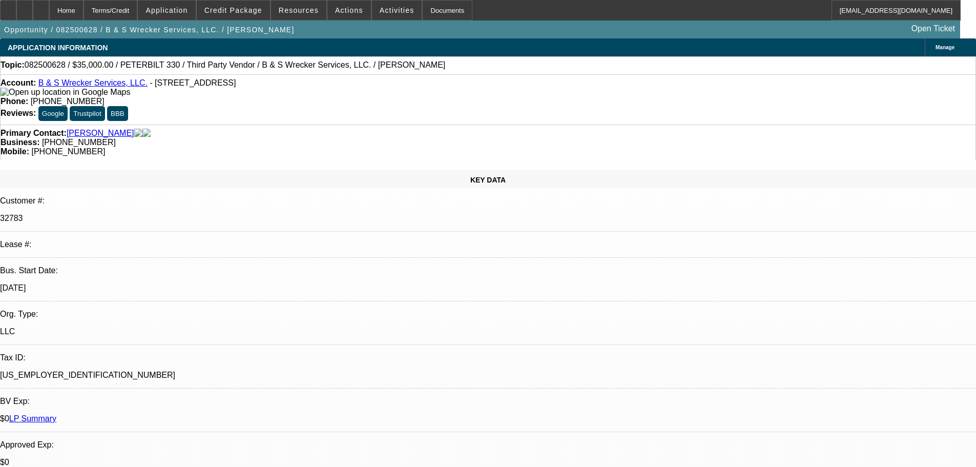
select select "0"
select select "2"
select select "0.1"
select select "4"
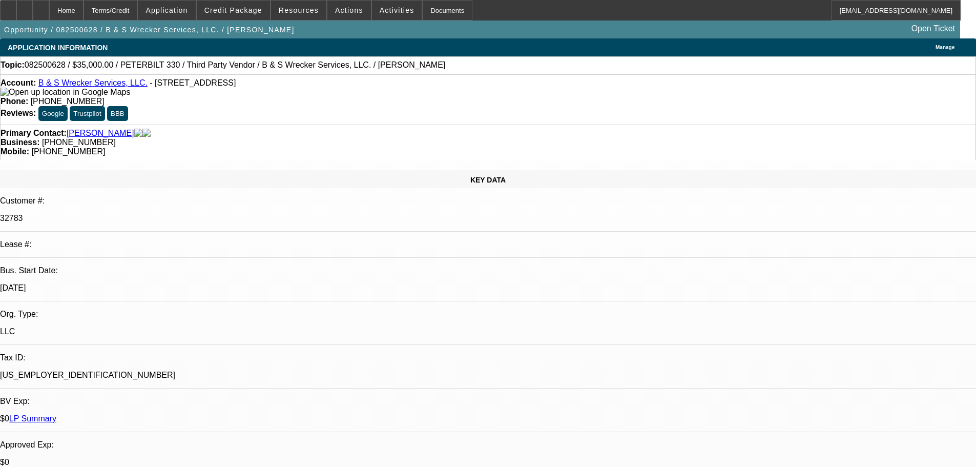
select select "0"
select select "2"
select select "0.1"
select select "4"
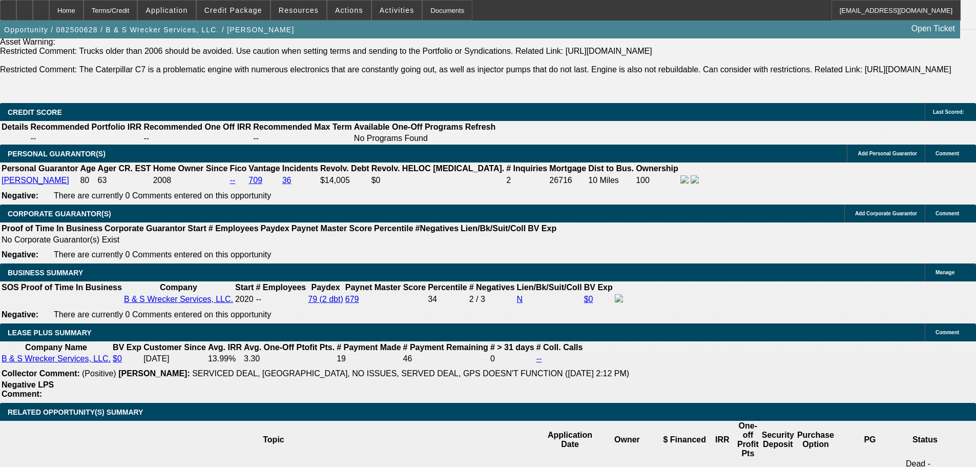
scroll to position [1589, 0]
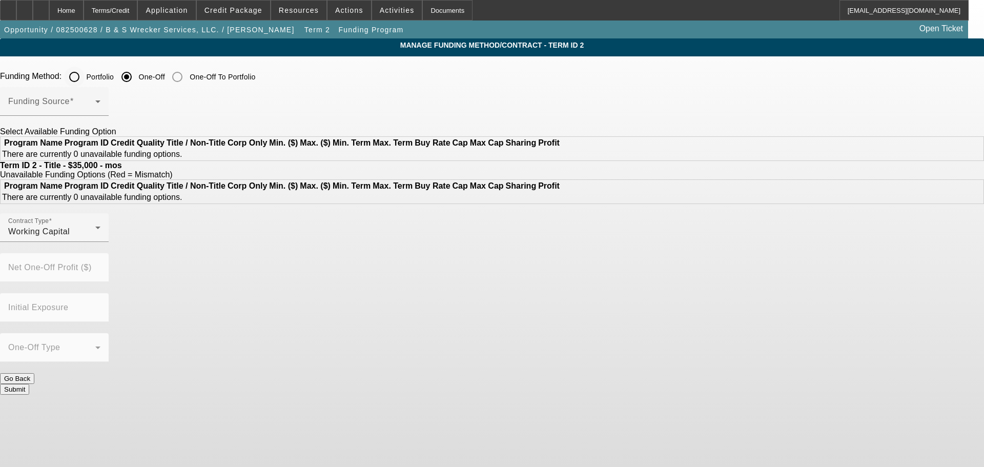
click at [85, 76] on input "Portfolio" at bounding box center [74, 77] width 20 height 20
radio input "true"
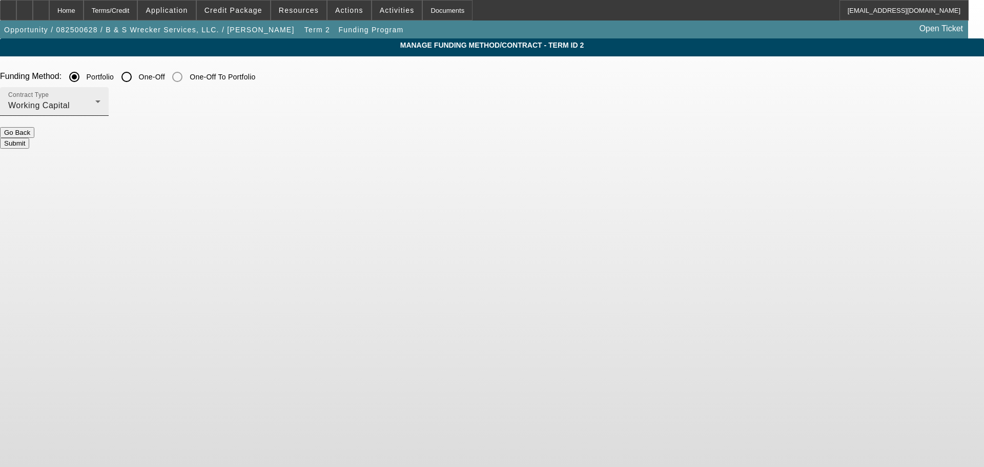
click at [100, 95] on div "Contract Type Working Capital" at bounding box center [54, 101] width 92 height 29
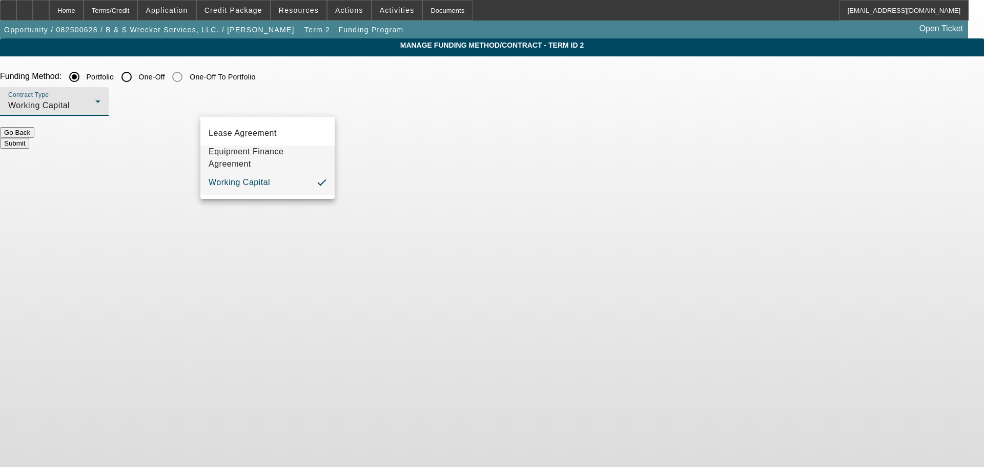
click at [254, 160] on span "Equipment Finance Agreement" at bounding box center [268, 158] width 118 height 25
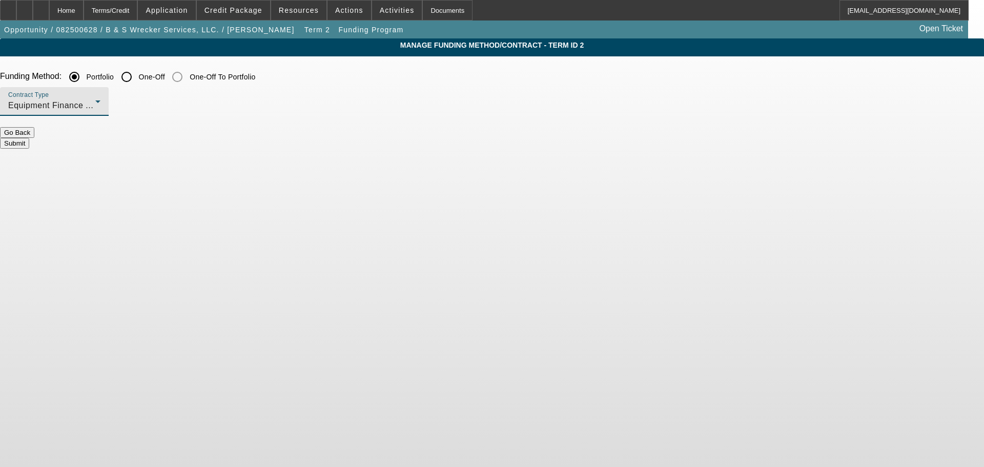
click at [137, 83] on input "One-Off" at bounding box center [126, 77] width 20 height 20
radio input "true"
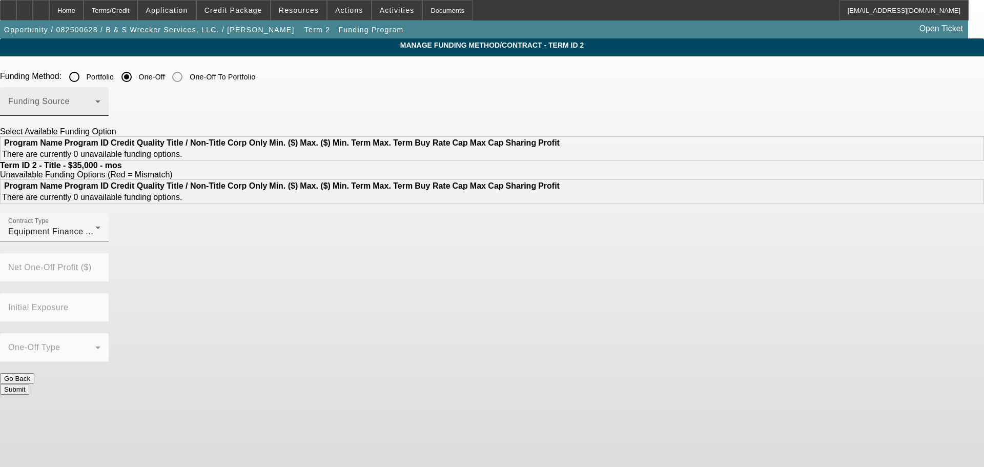
click at [100, 95] on div "Funding Source" at bounding box center [54, 101] width 92 height 29
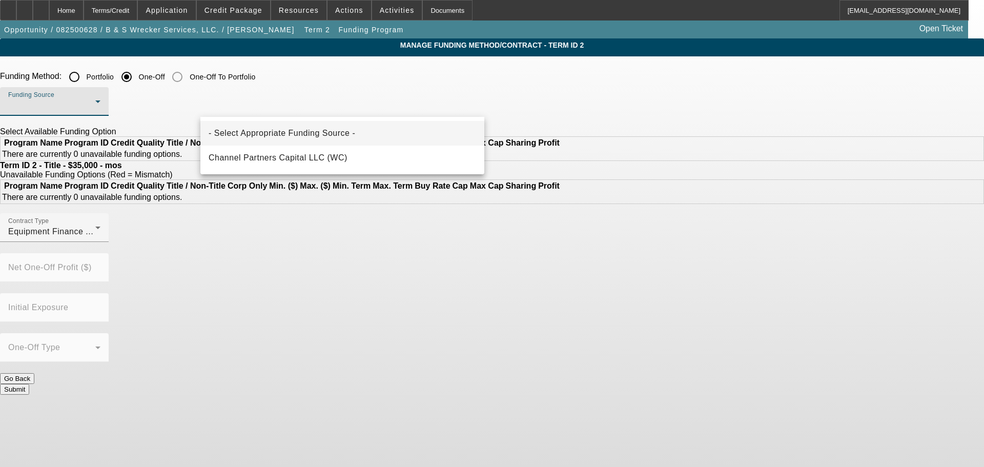
click at [275, 81] on div at bounding box center [492, 233] width 984 height 467
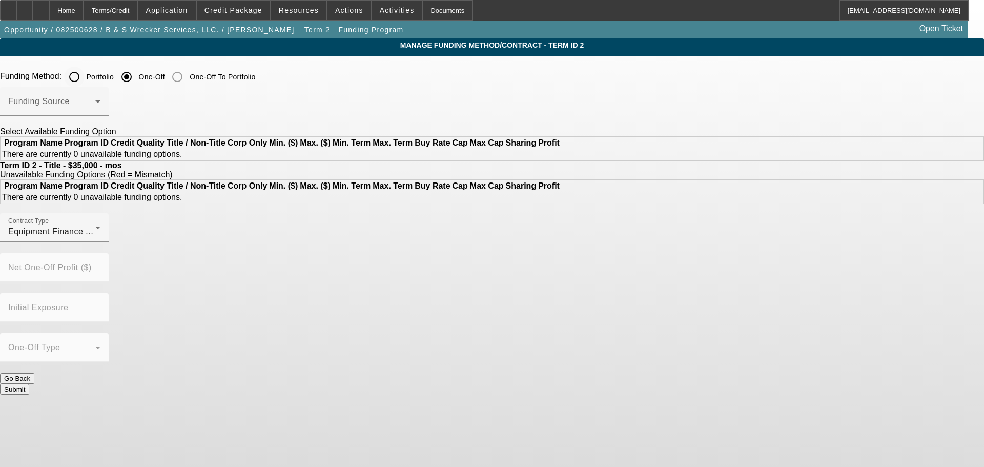
click at [85, 77] on input "Portfolio" at bounding box center [74, 77] width 20 height 20
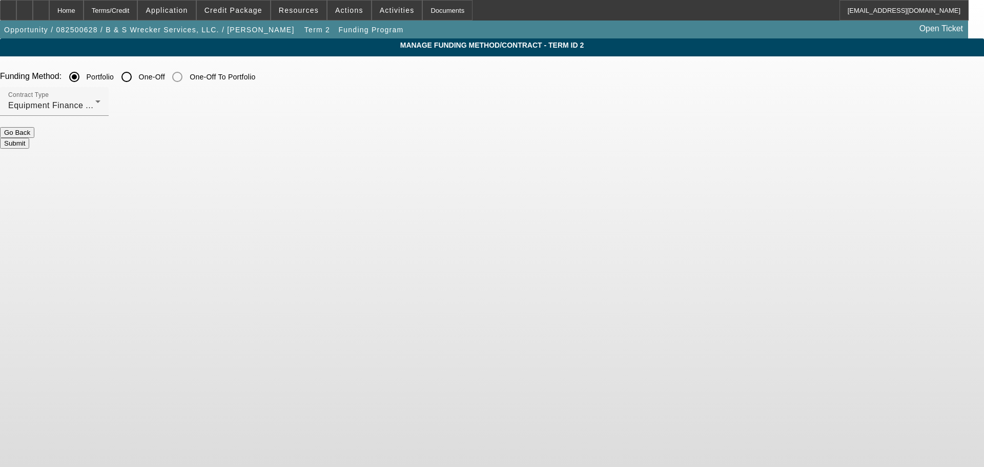
click at [29, 138] on button "Submit" at bounding box center [14, 143] width 29 height 11
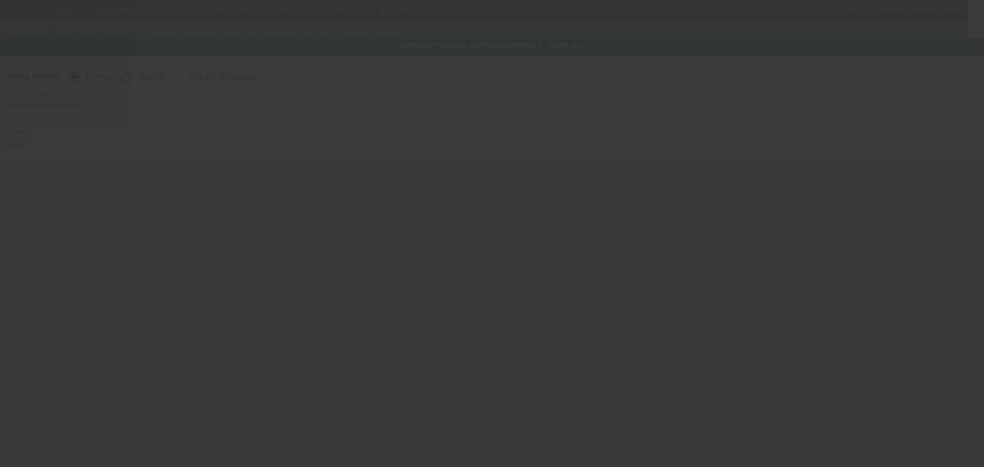
radio input "false"
radio input "true"
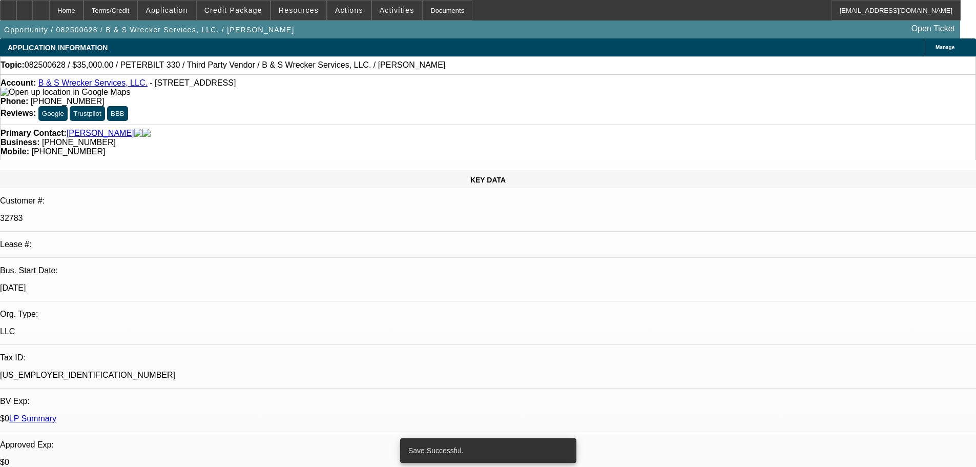
select select "0"
select select "2"
select select "0"
select select "6"
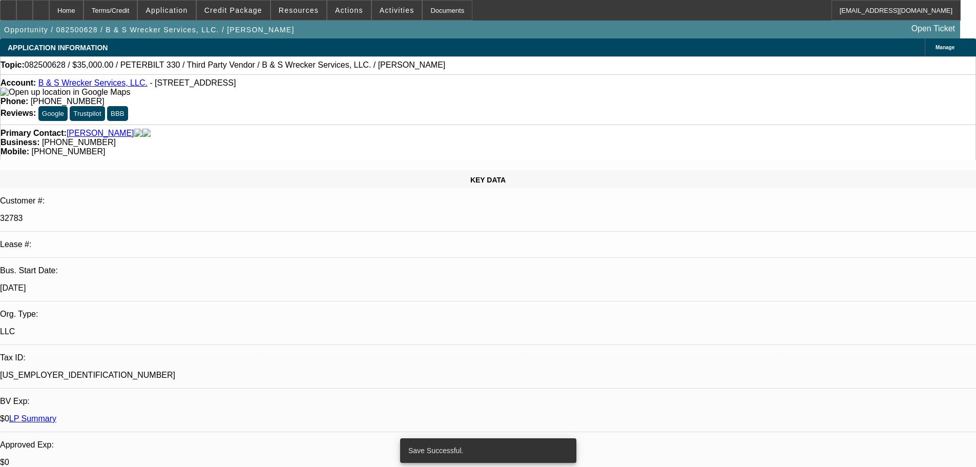
select select "0"
select select "2"
select select "0.1"
select select "4"
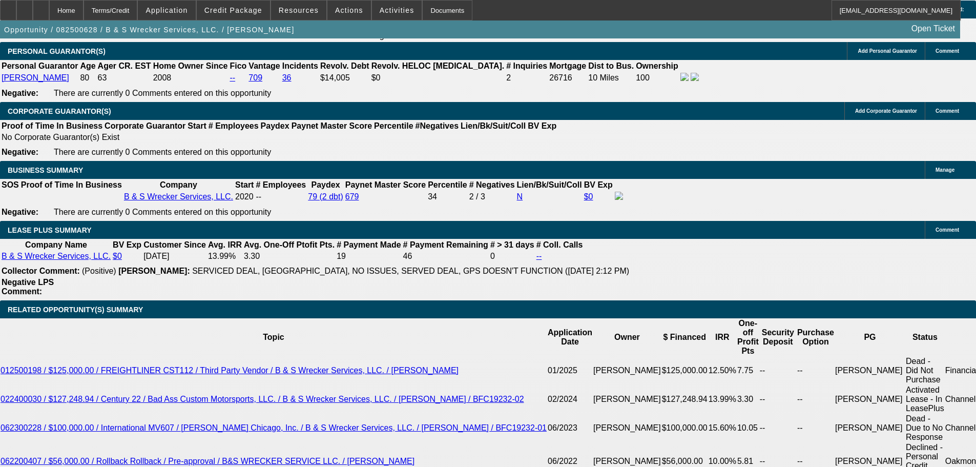
scroll to position [1726, 0]
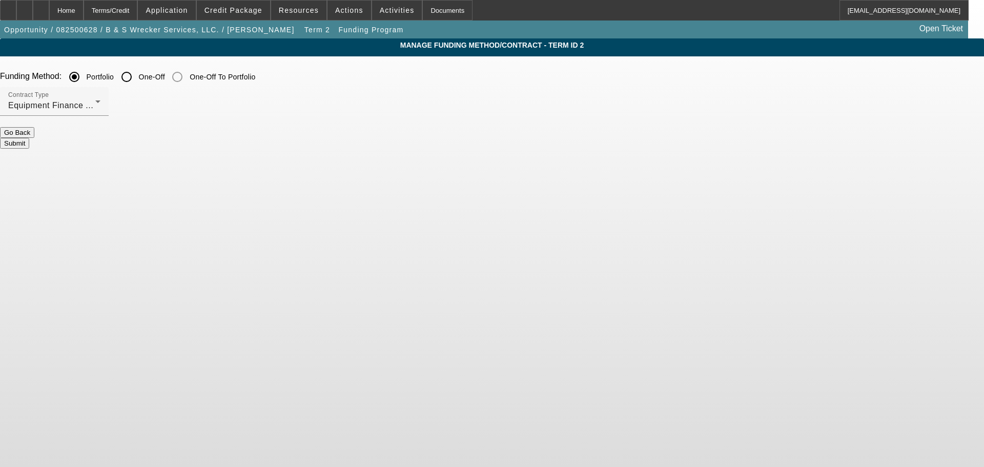
click at [137, 79] on input "One-Off" at bounding box center [126, 77] width 20 height 20
radio input "true"
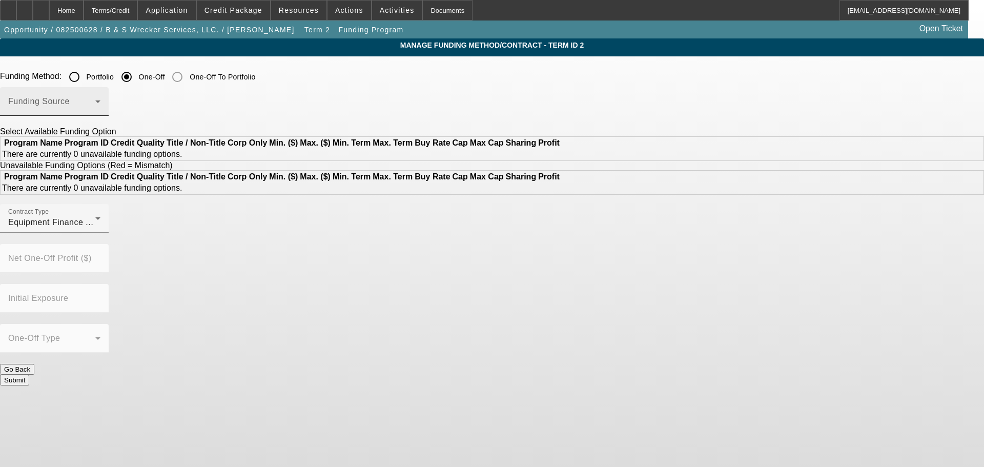
click at [95, 101] on span at bounding box center [51, 105] width 87 height 12
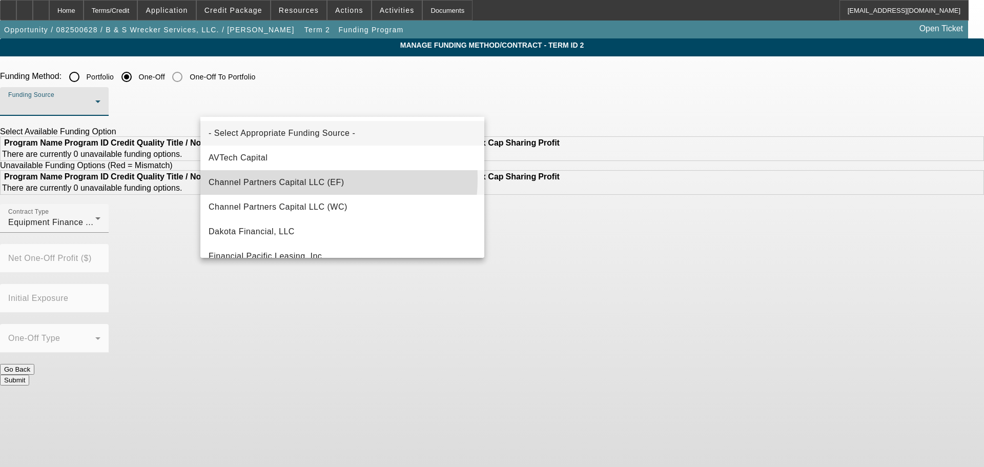
click at [308, 178] on span "Channel Partners Capital LLC (EF)" at bounding box center [277, 182] width 136 height 12
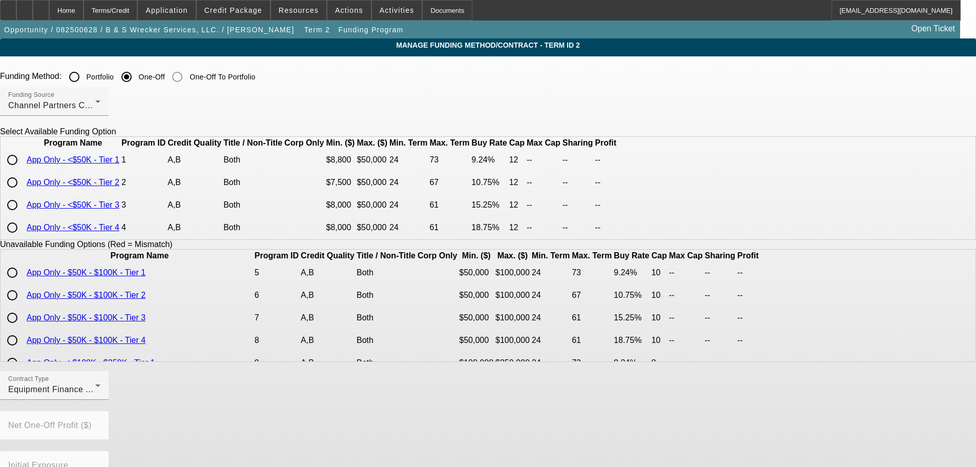
drag, startPoint x: 214, startPoint y: 174, endPoint x: 343, endPoint y: 176, distance: 129.2
click at [23, 170] on input "radio" at bounding box center [12, 160] width 20 height 20
radio input "true"
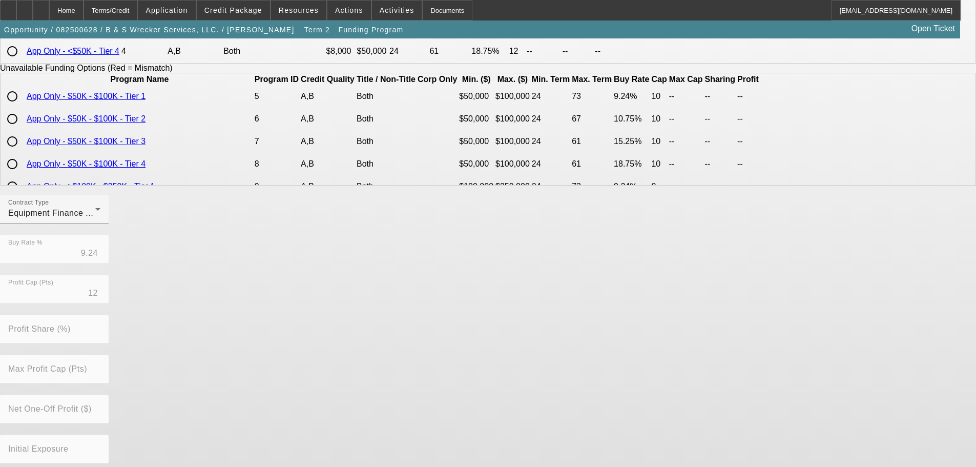
scroll to position [233, 0]
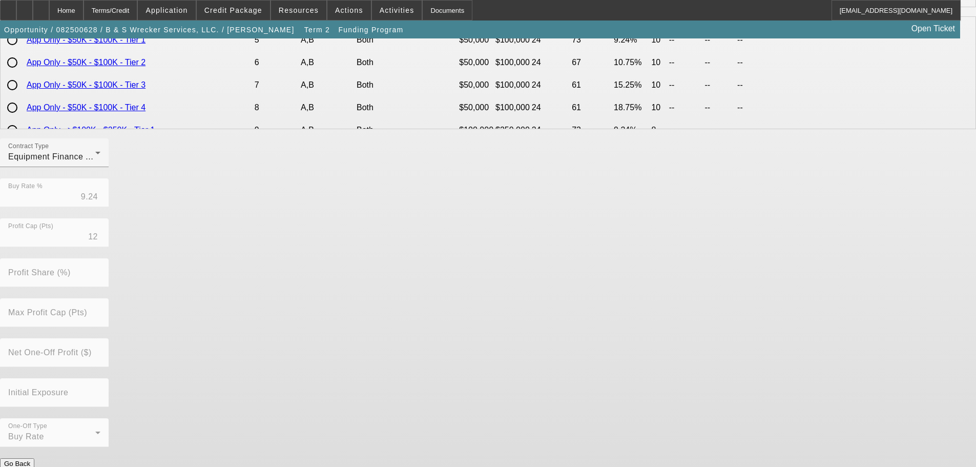
click at [29, 466] on button "Submit" at bounding box center [14, 474] width 29 height 11
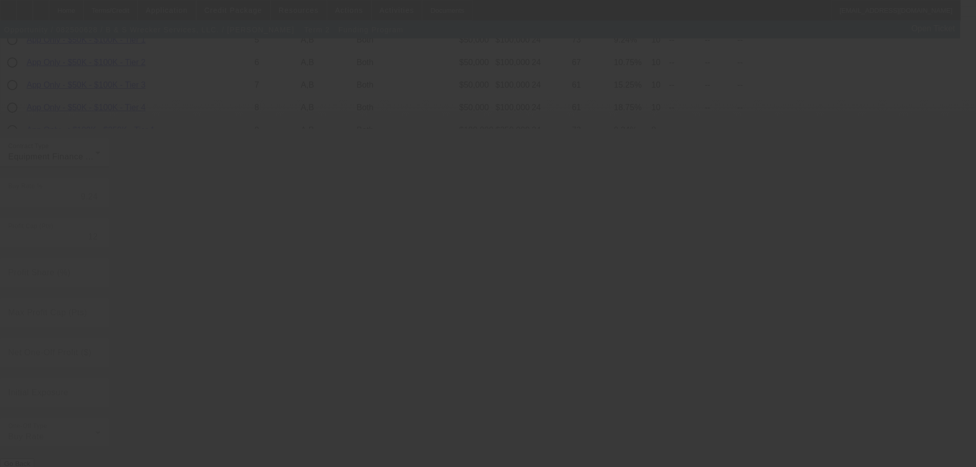
radio input "true"
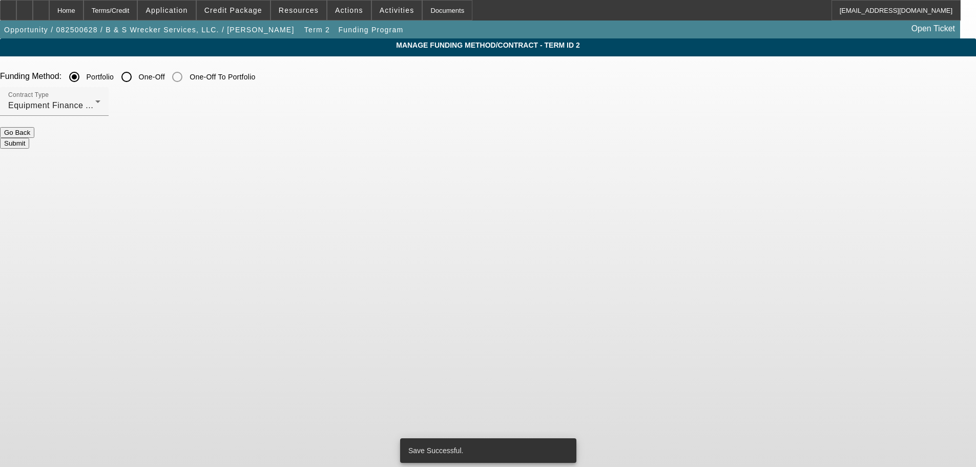
scroll to position [0, 0]
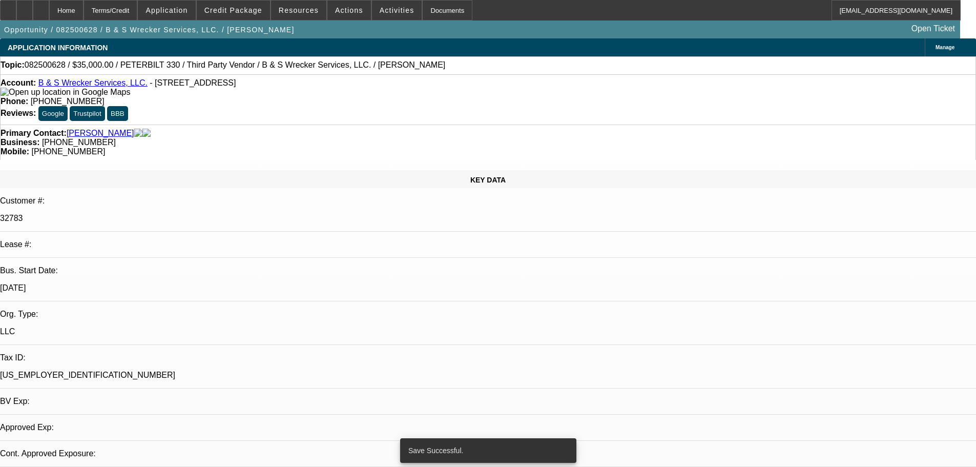
select select "0"
select select "2"
select select "0"
select select "6"
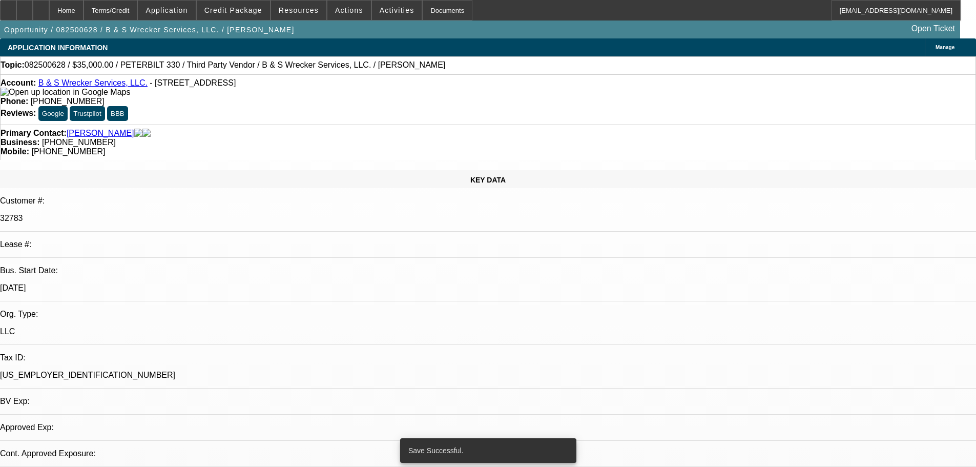
select select "0"
select select "2"
select select "0.1"
select select "4"
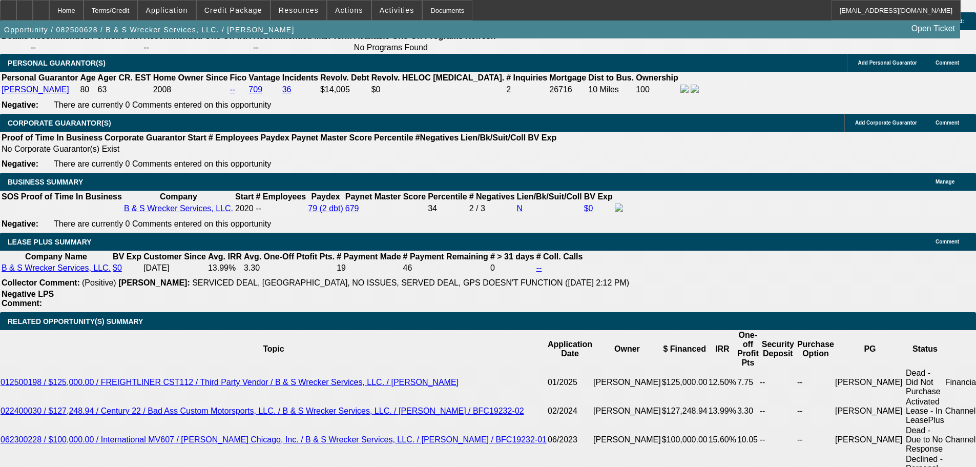
scroll to position [1537, 0]
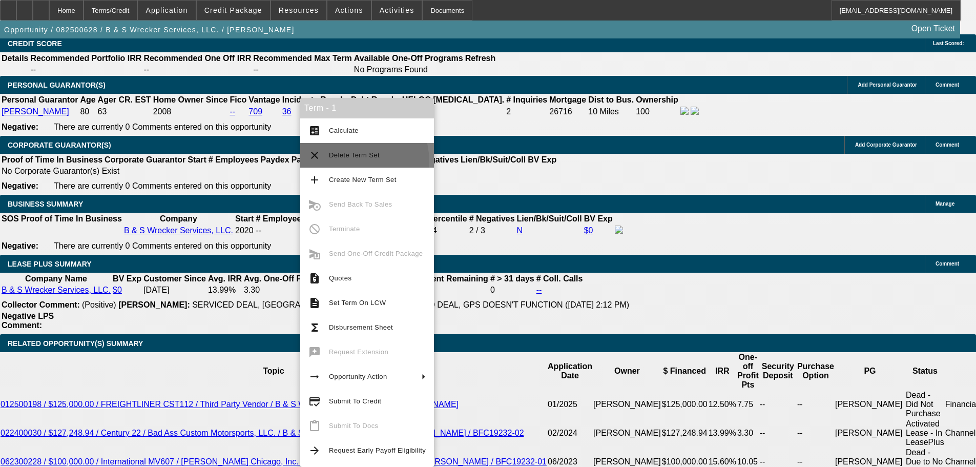
click at [347, 162] on button "clear Delete Term Set" at bounding box center [367, 155] width 134 height 25
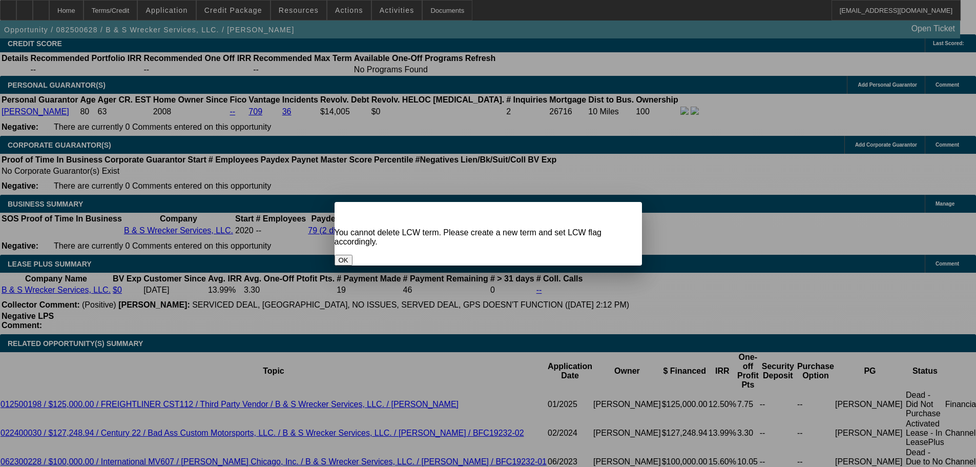
click at [353, 255] on button "OK" at bounding box center [344, 260] width 18 height 11
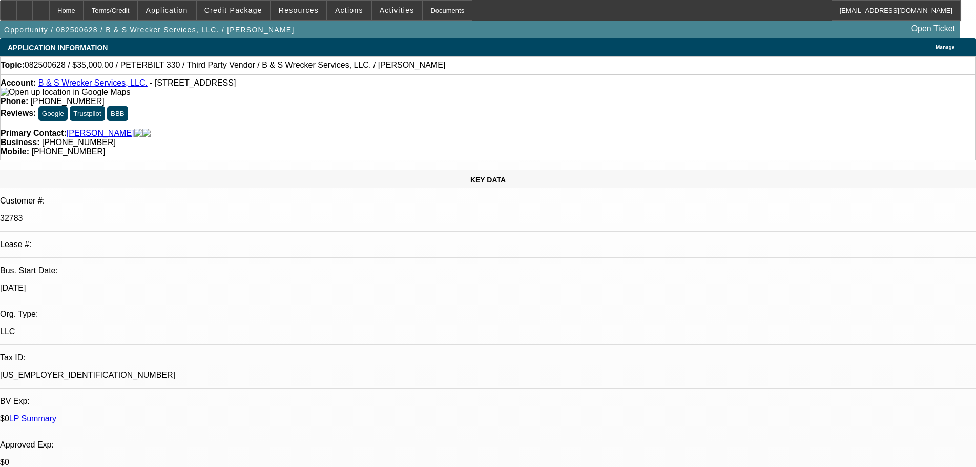
scroll to position [1537, 0]
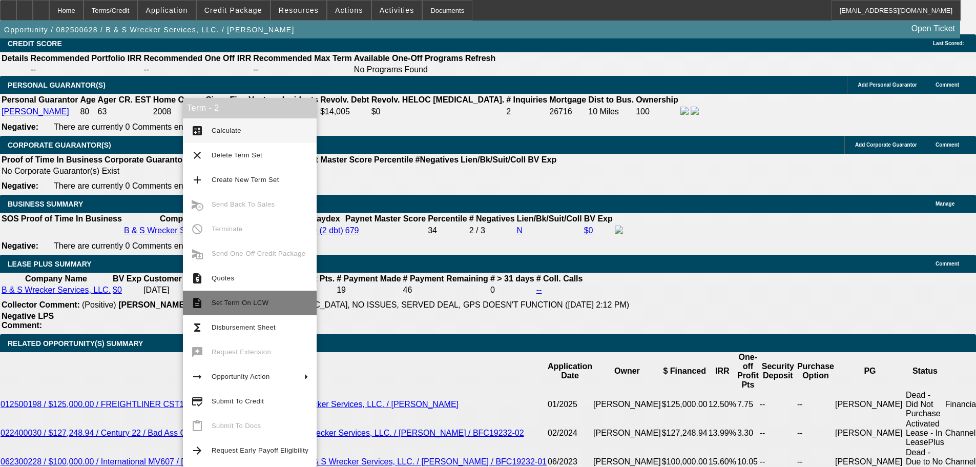
click at [236, 298] on span "Set Term On LCW" at bounding box center [260, 303] width 97 height 12
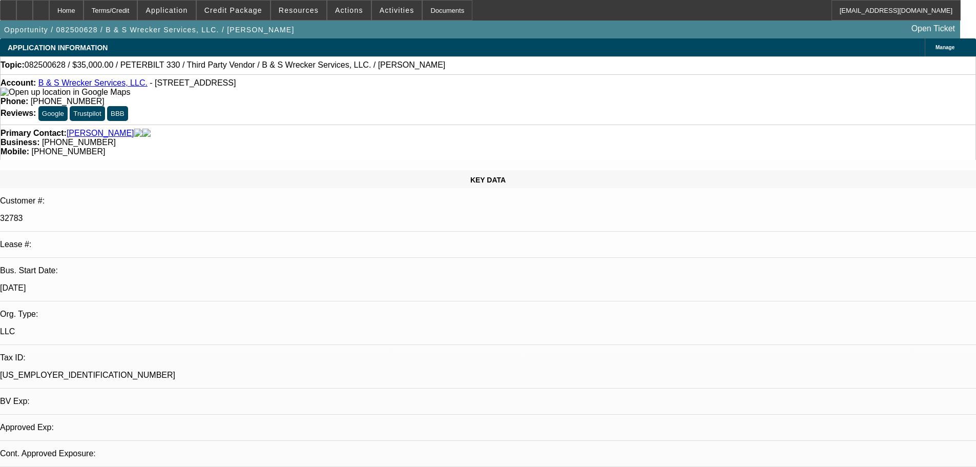
select select "0"
select select "2"
select select "0"
select select "6"
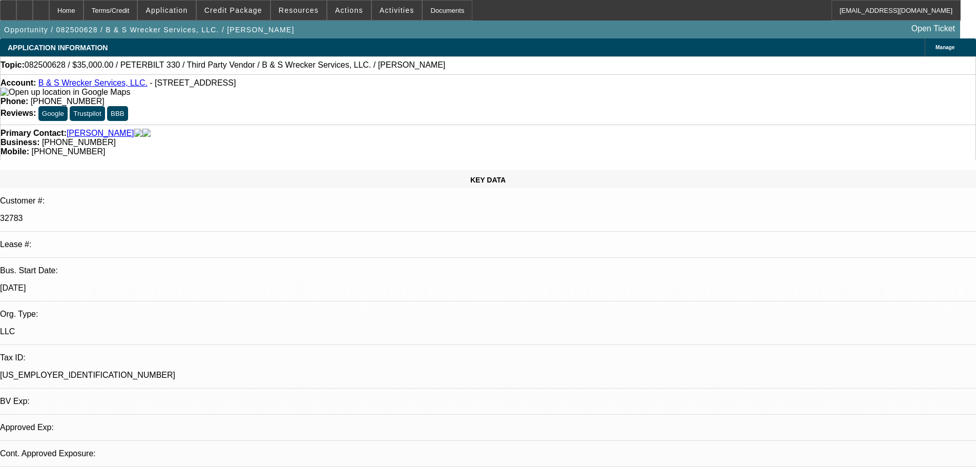
select select "0"
select select "2"
select select "0.1"
select select "4"
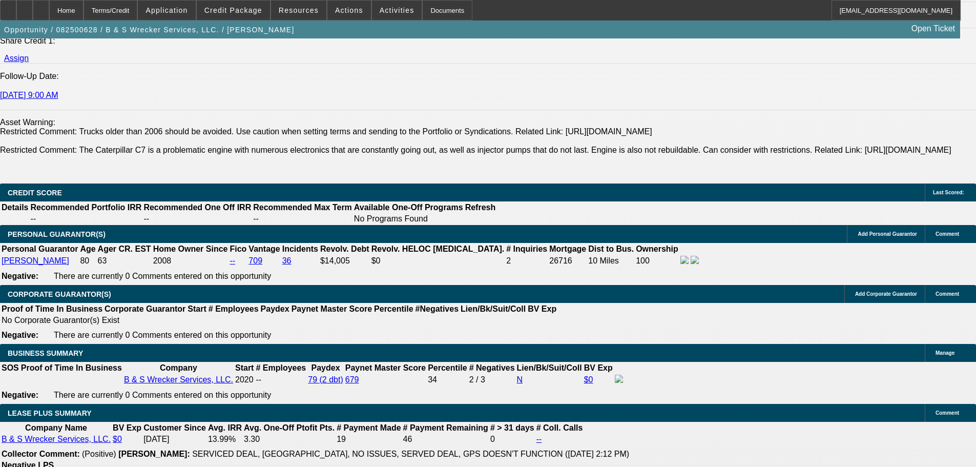
scroll to position [1486, 0]
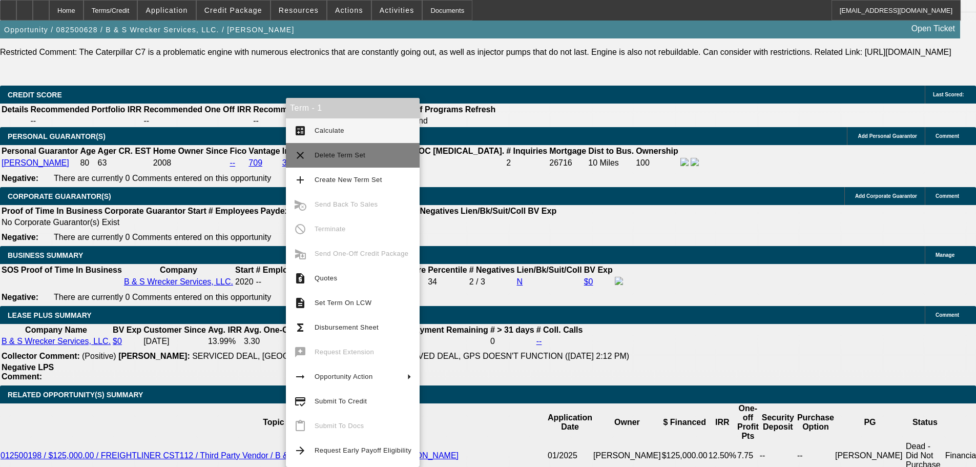
click at [374, 165] on button "clear Delete Term Set" at bounding box center [353, 155] width 134 height 25
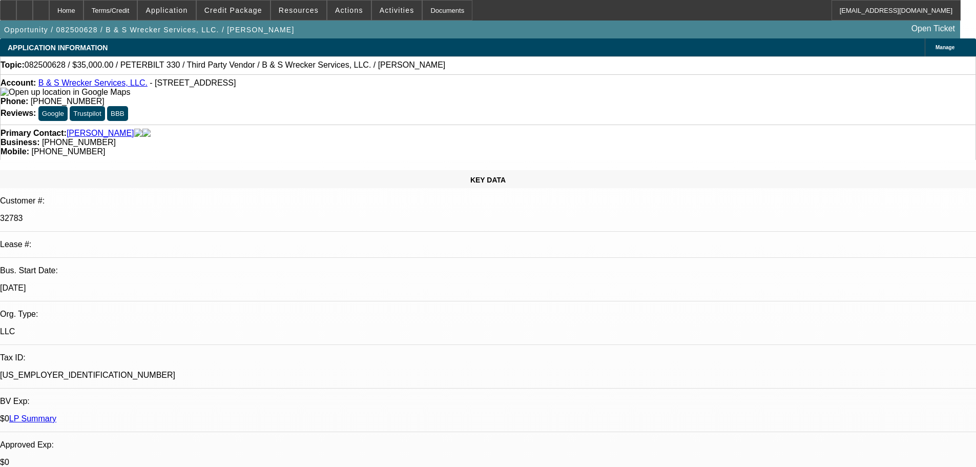
select select "0"
select select "2"
select select "0"
select select "6"
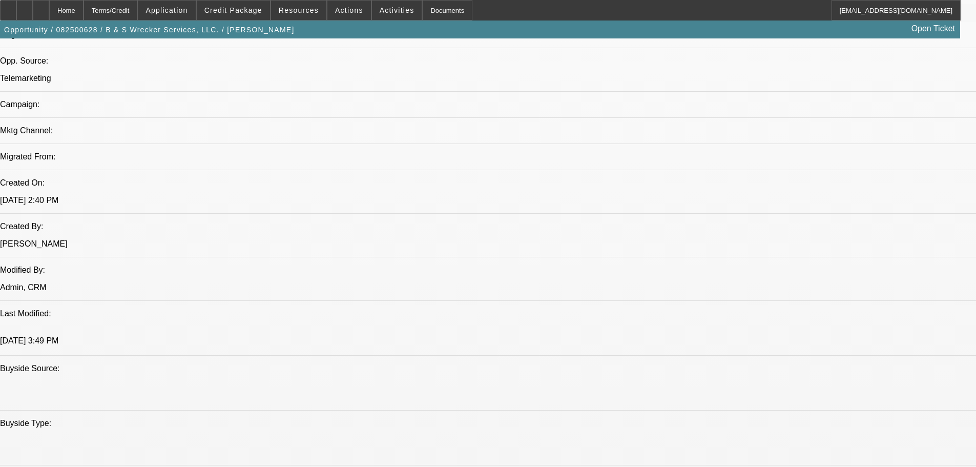
scroll to position [666, 0]
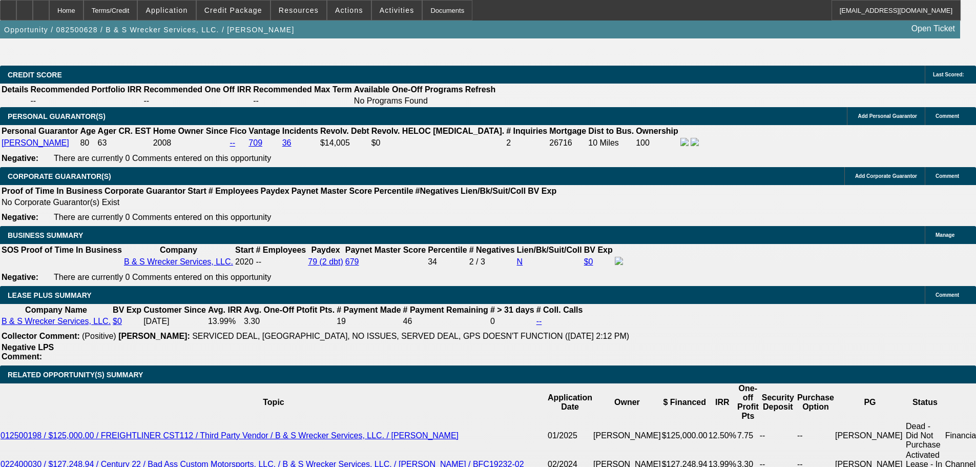
scroll to position [1589, 0]
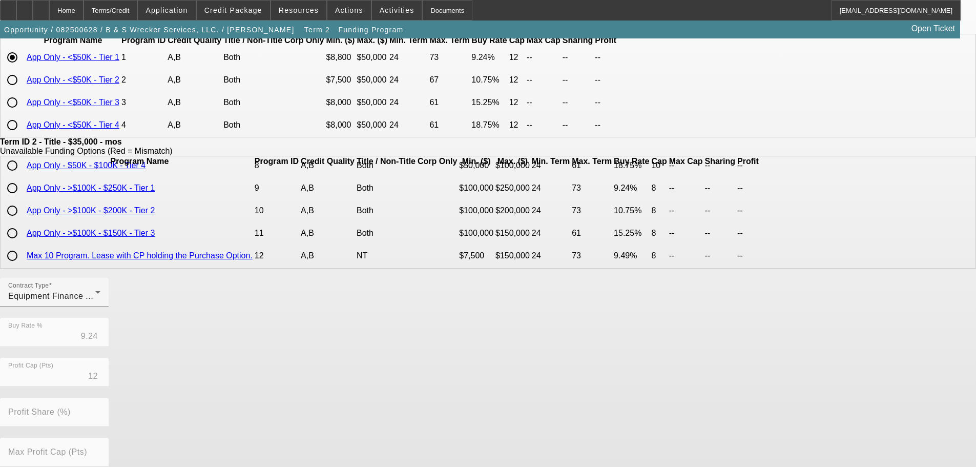
scroll to position [72, 0]
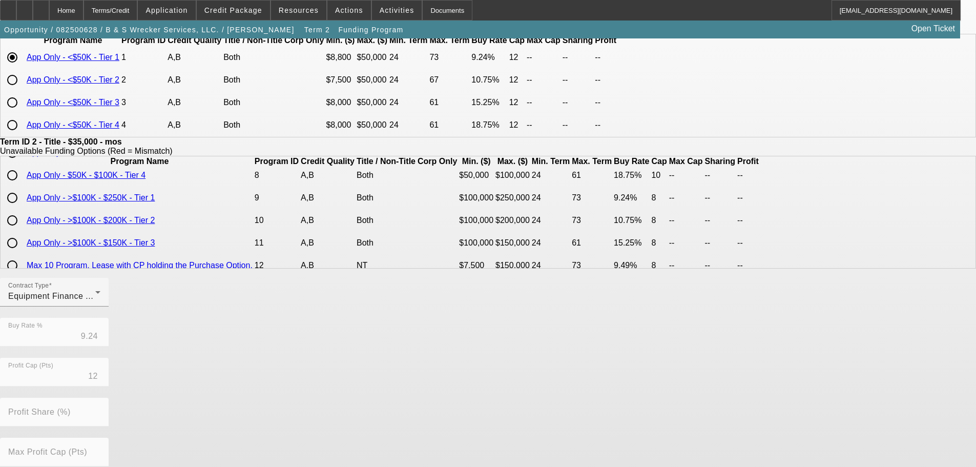
click at [23, 90] on input "radio" at bounding box center [12, 80] width 20 height 20
radio input "true"
click at [507, 352] on div "Contract Type Equipment Finance Agreement Buy Rate % 10.75 Profit Cap (Pts) 12 …" at bounding box center [488, 438] width 976 height 320
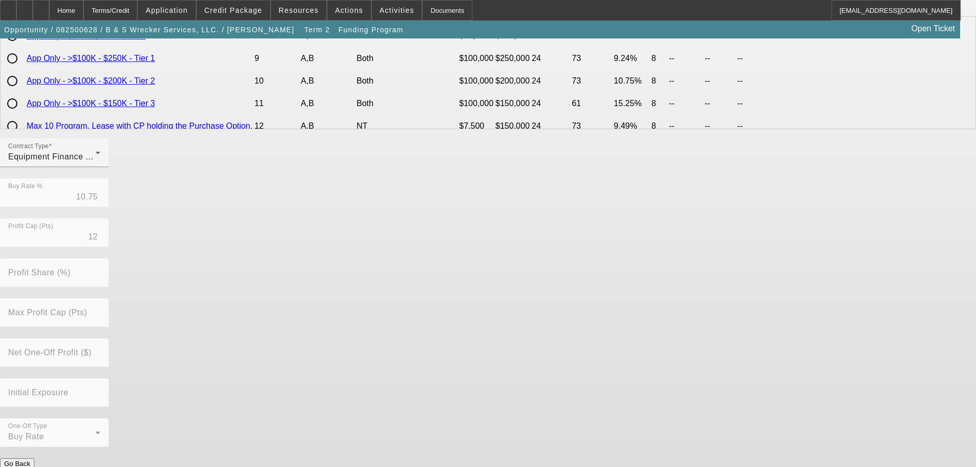
click at [29, 466] on button "Submit" at bounding box center [14, 474] width 29 height 11
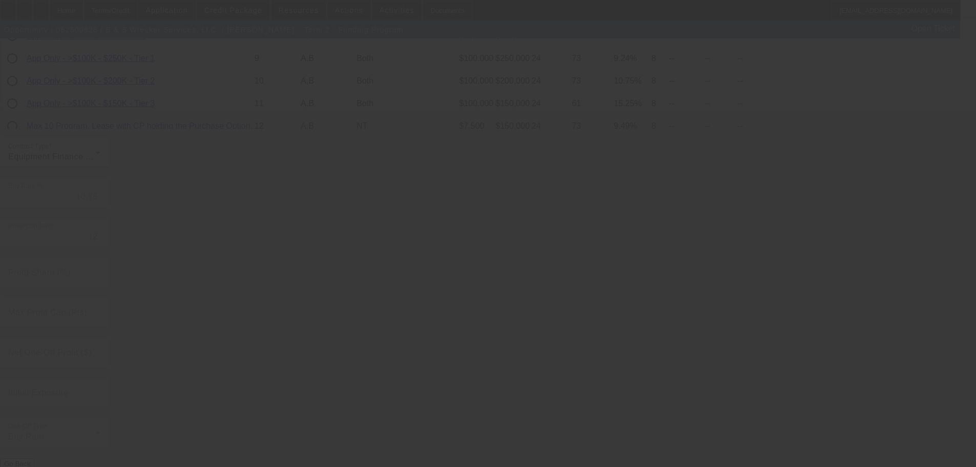
type input "9.24"
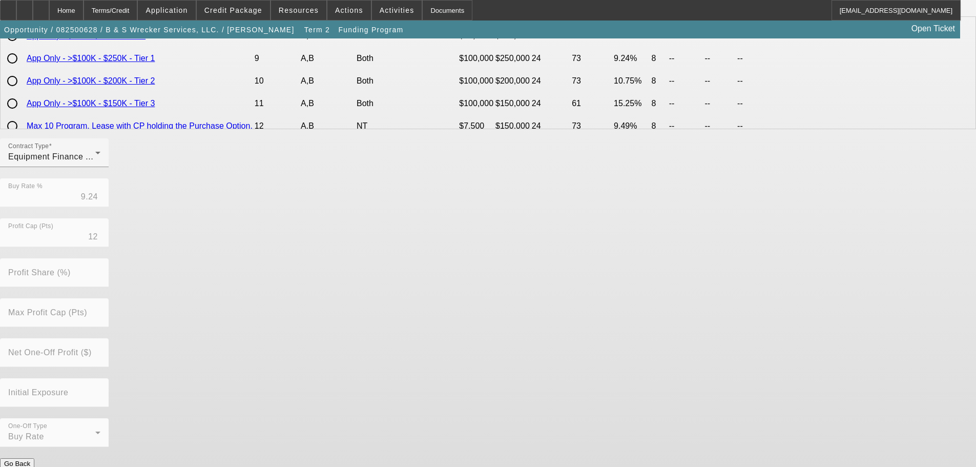
scroll to position [0, 0]
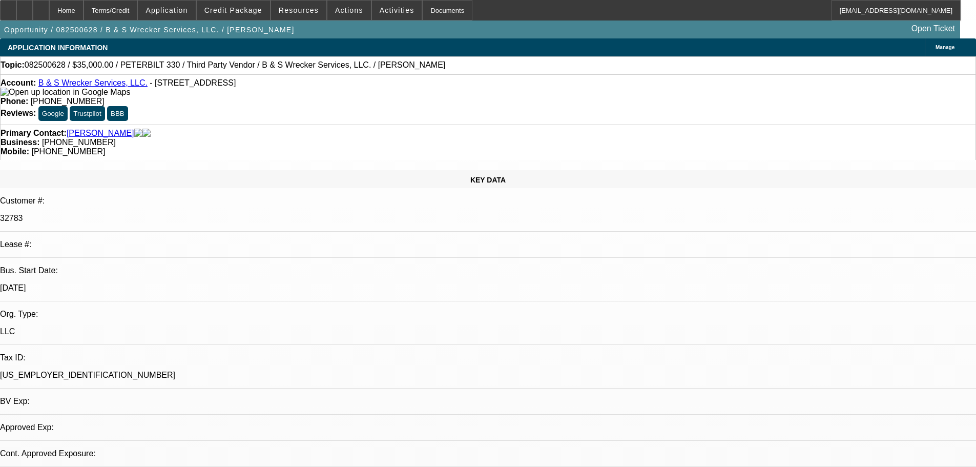
select select "0"
select select "2"
select select "0"
select select "6"
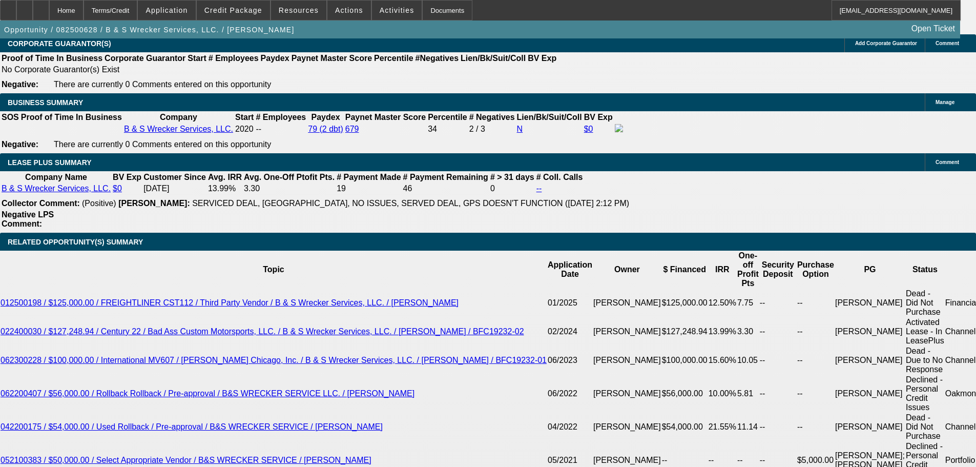
scroll to position [1640, 0]
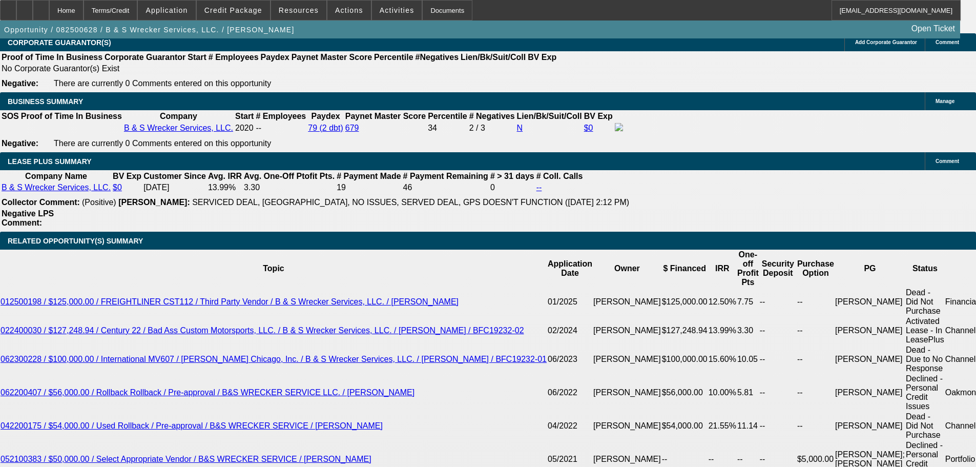
drag, startPoint x: 202, startPoint y: 237, endPoint x: 515, endPoint y: 199, distance: 314.9
type input "48"
type input "12"
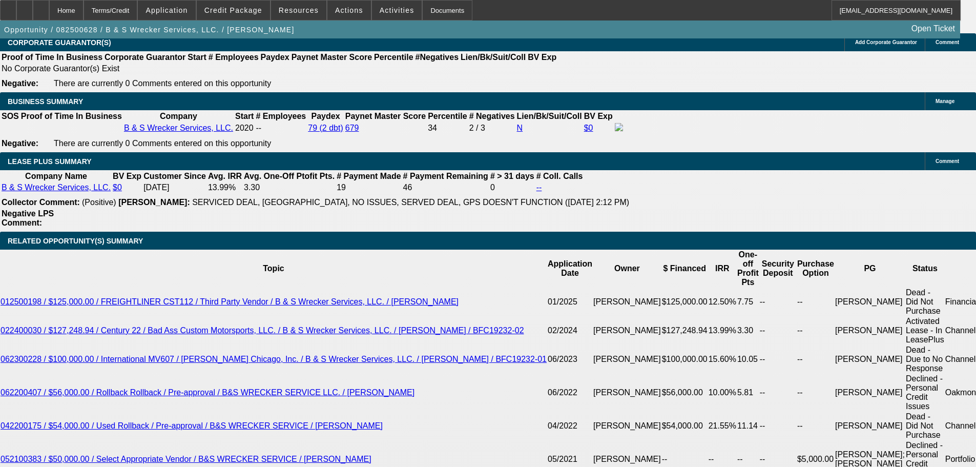
type input "$1,843.36"
type input "$921.68"
type input "$1,488.30"
type input "$744.15"
type input "12"
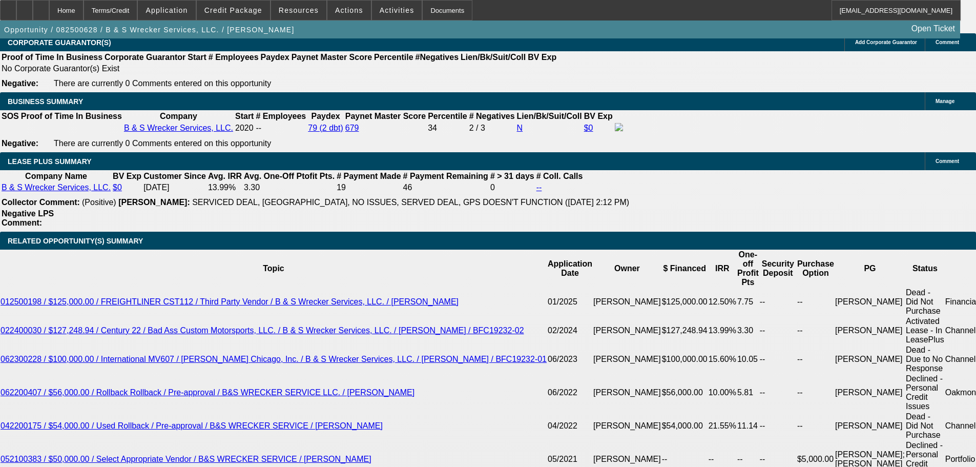
type input "$0.00"
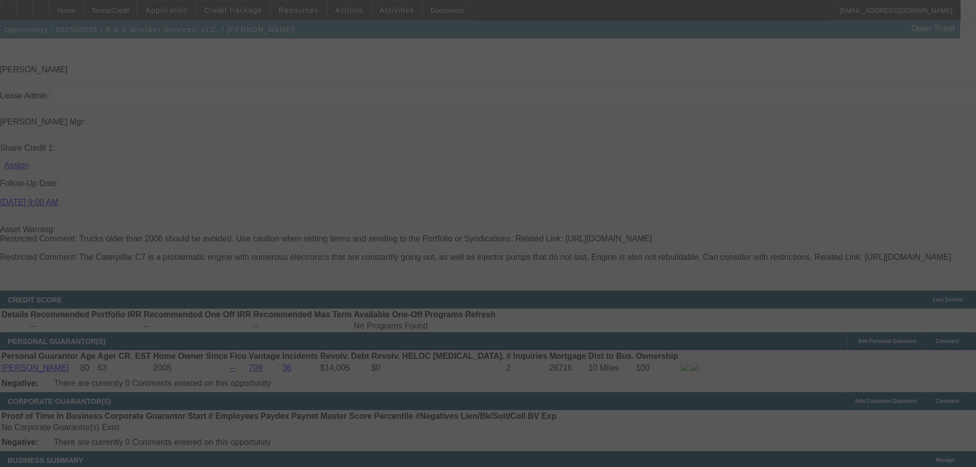
select select "0"
select select "2"
select select "0"
select select "6"
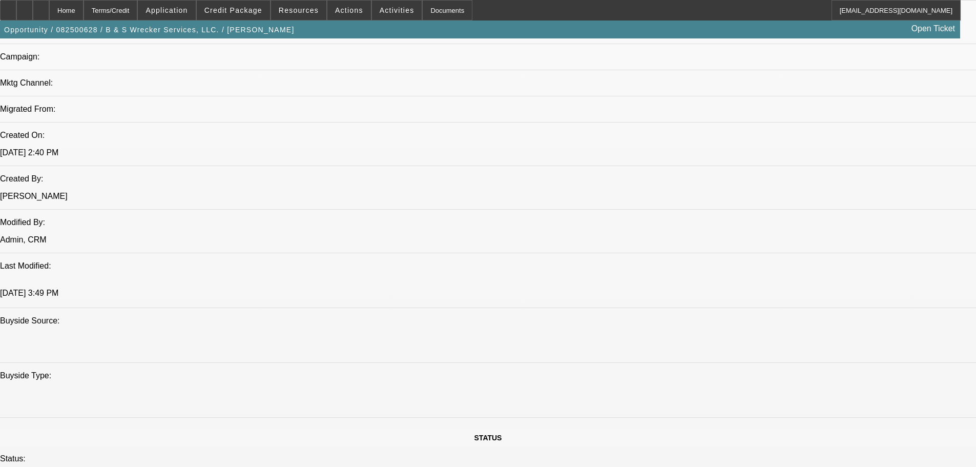
scroll to position [666, 0]
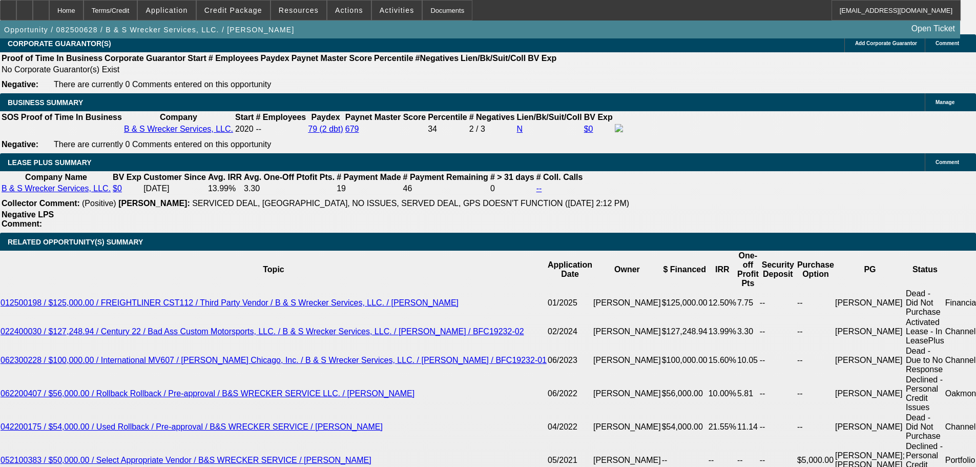
scroll to position [1640, 0]
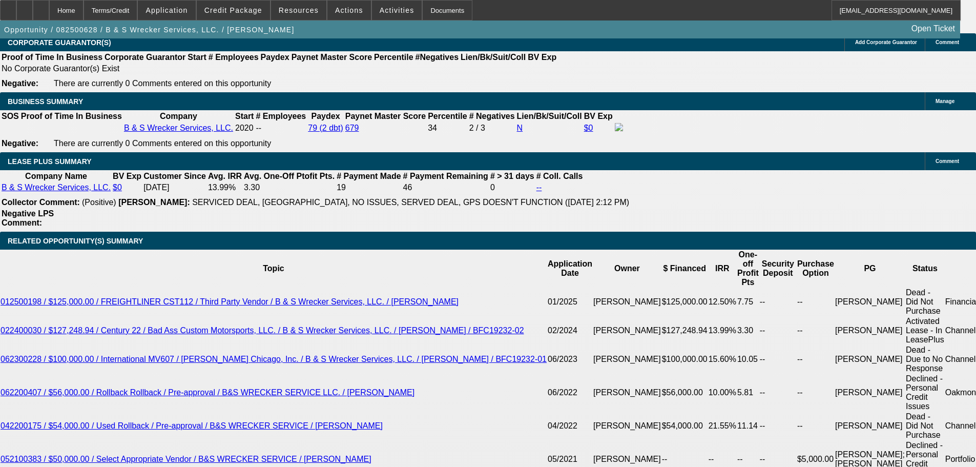
select select "0"
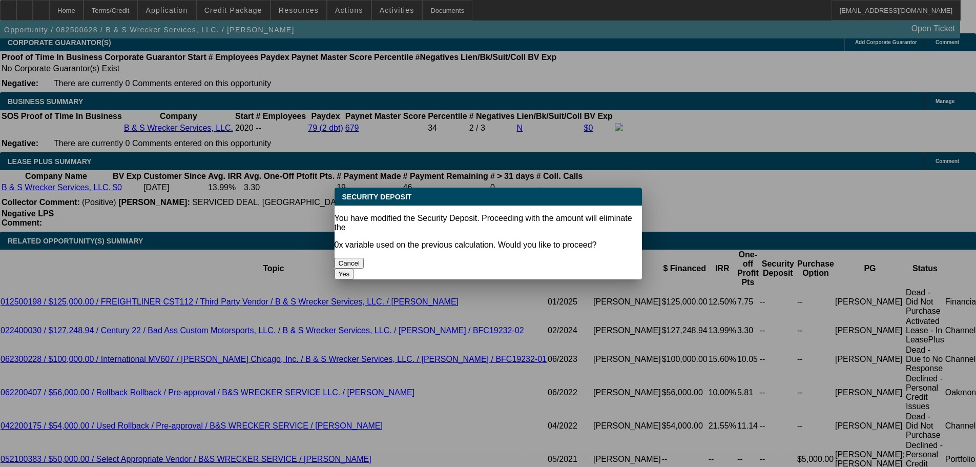
scroll to position [0, 0]
click at [354, 269] on button "Yes" at bounding box center [344, 274] width 19 height 11
type input "$0.00"
type input "UNKNOWN"
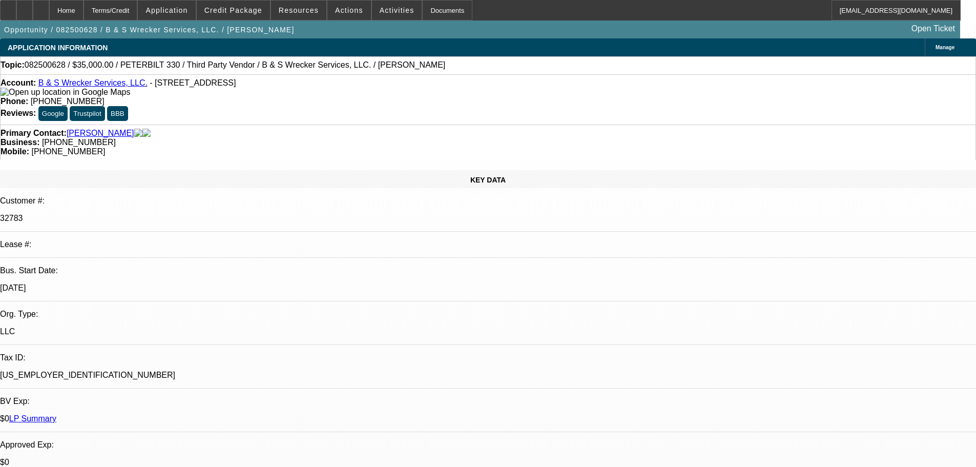
scroll to position [1640, 0]
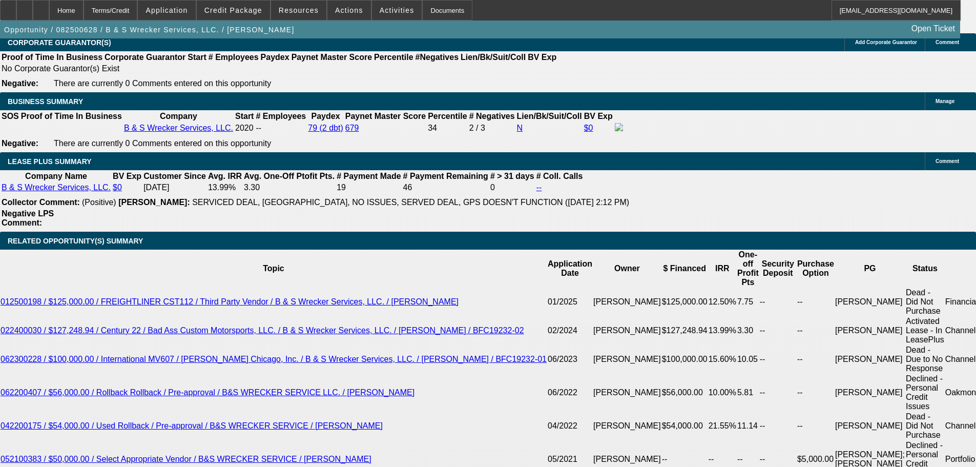
select select "1"
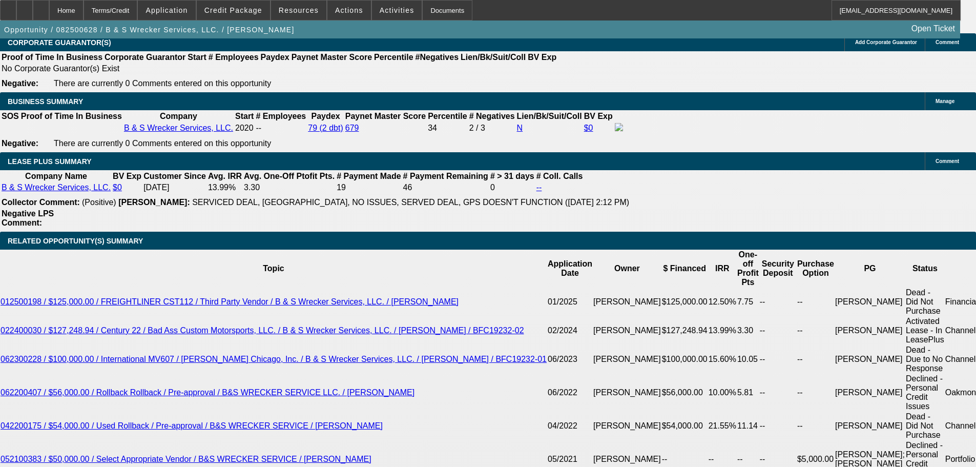
type input "13"
type input "$938.96"
type input "13."
type input "$744.15"
type input "13.5"
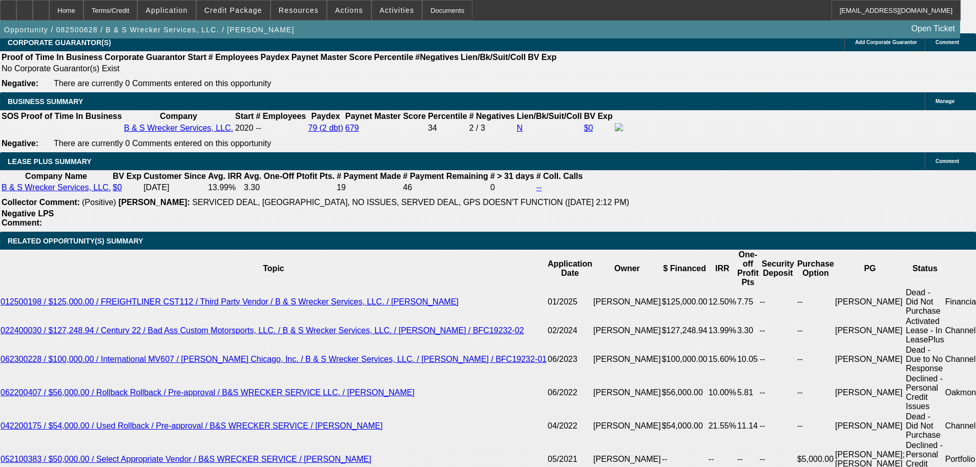
type input "$947.67"
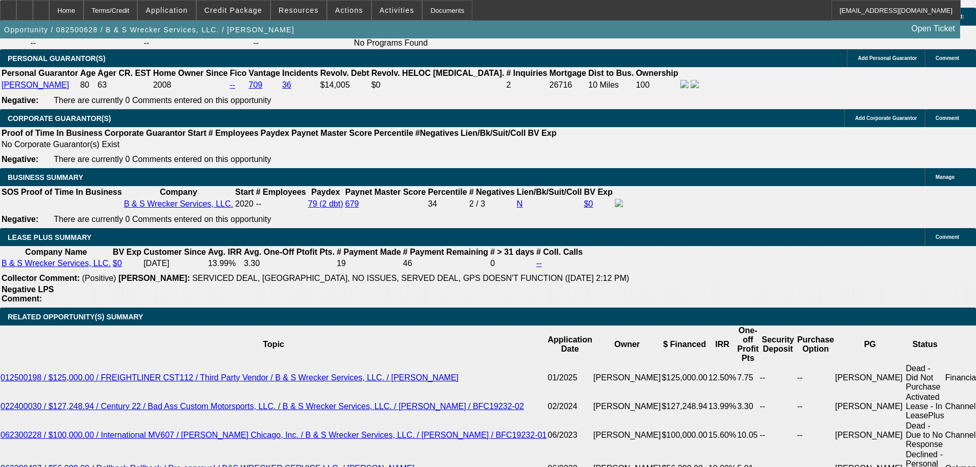
scroll to position [1435, 0]
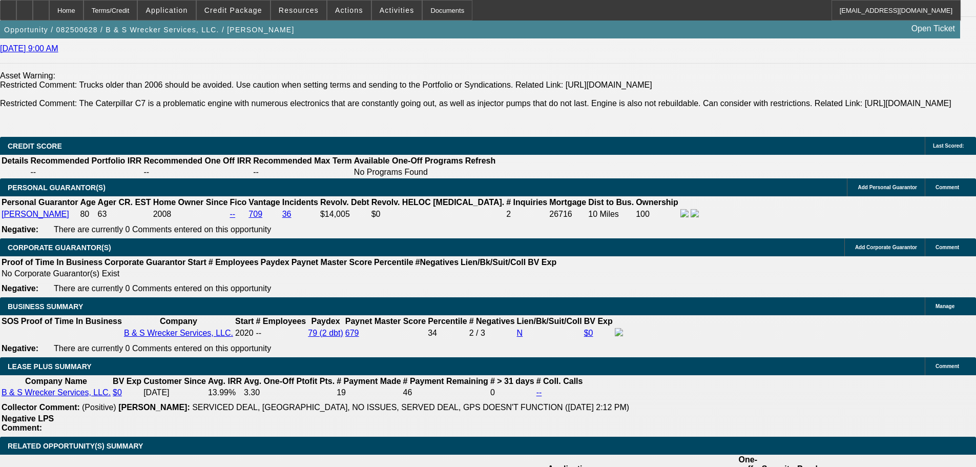
type input "13.5"
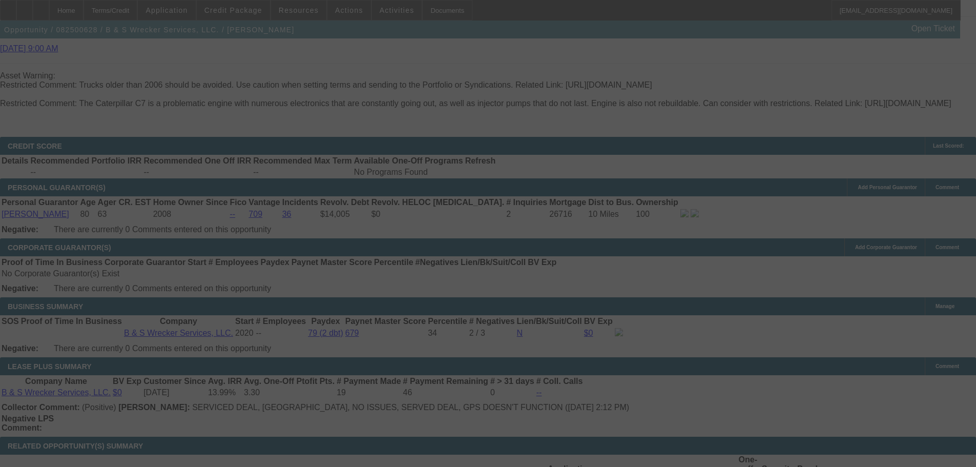
select select "0"
select select "6"
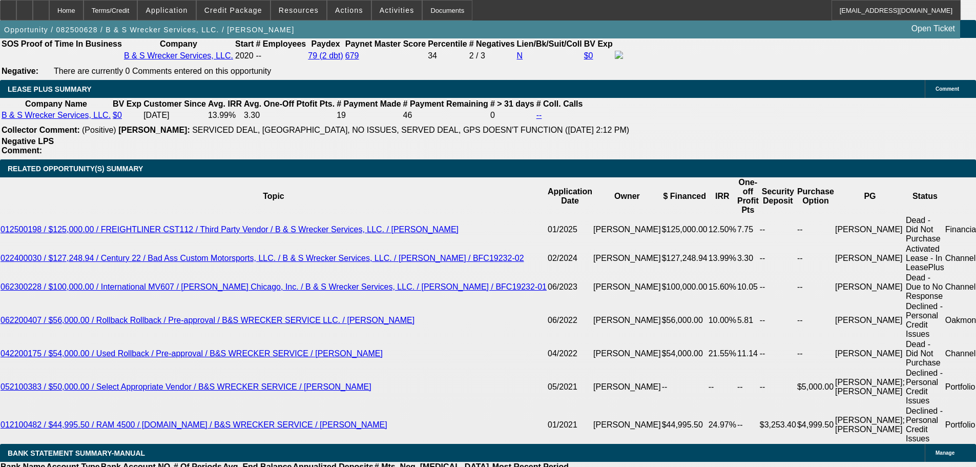
scroll to position [1742, 0]
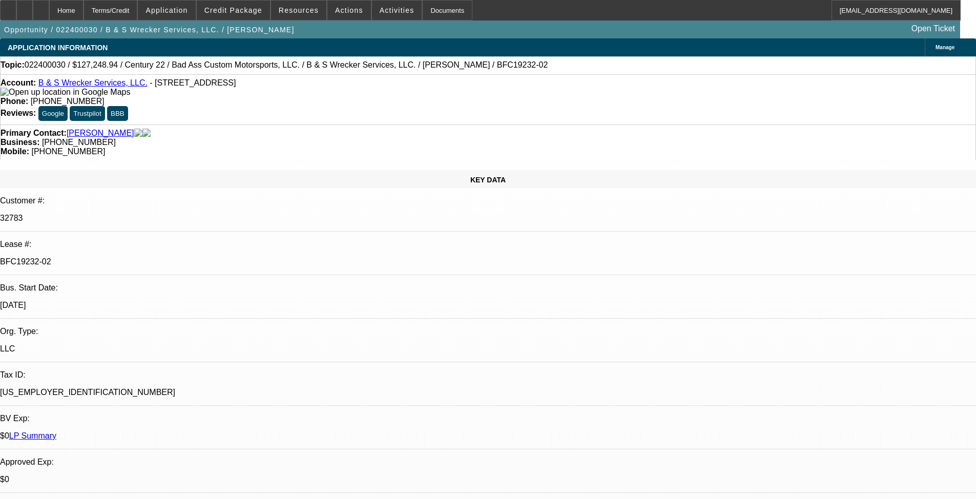
select select "0"
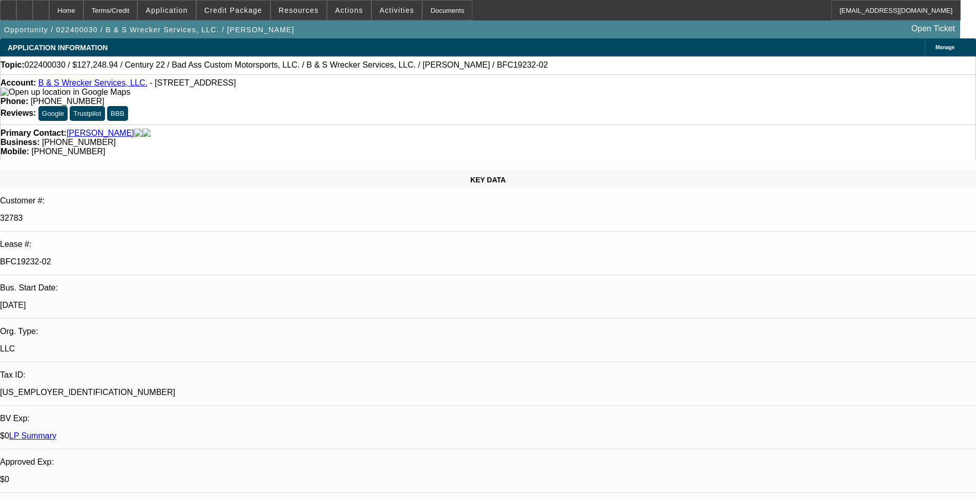
select select "0"
select select "0.1"
select select "0"
select select "0.1"
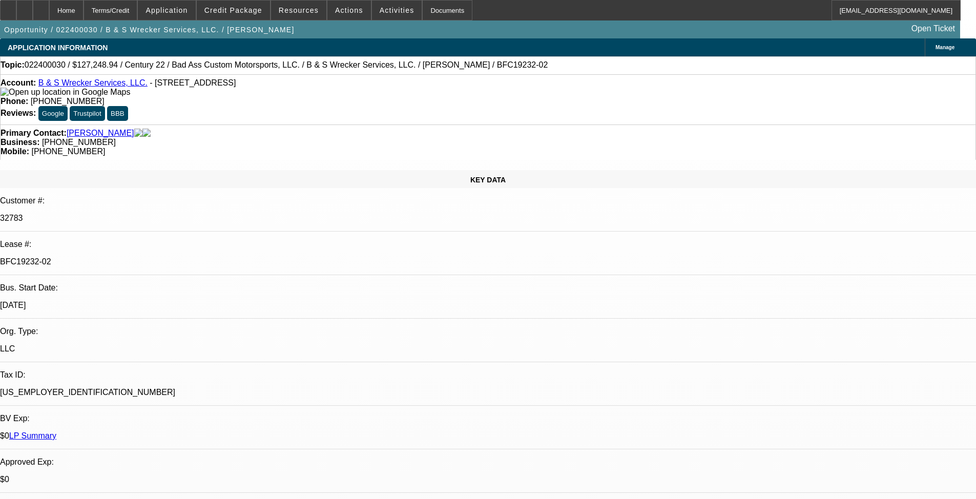
select select "0"
select select "1"
select select "6"
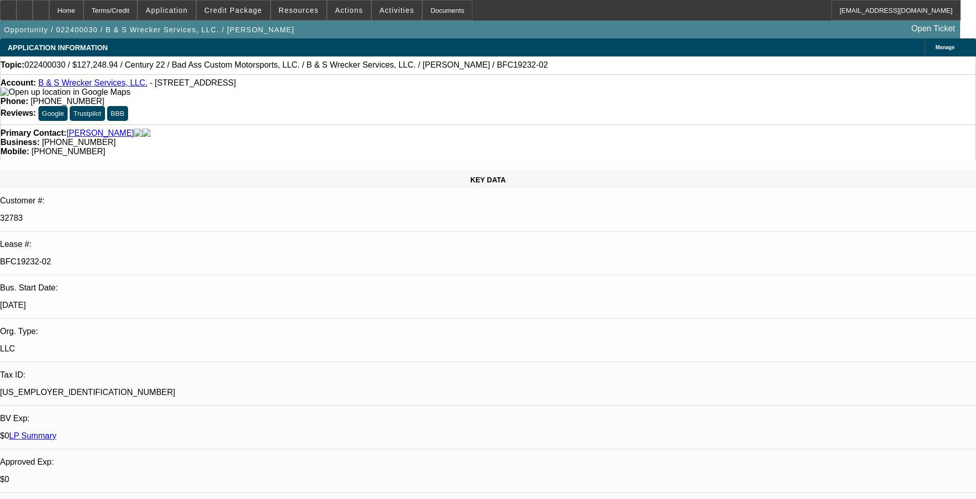
select select "1"
select select "6"
select select "1"
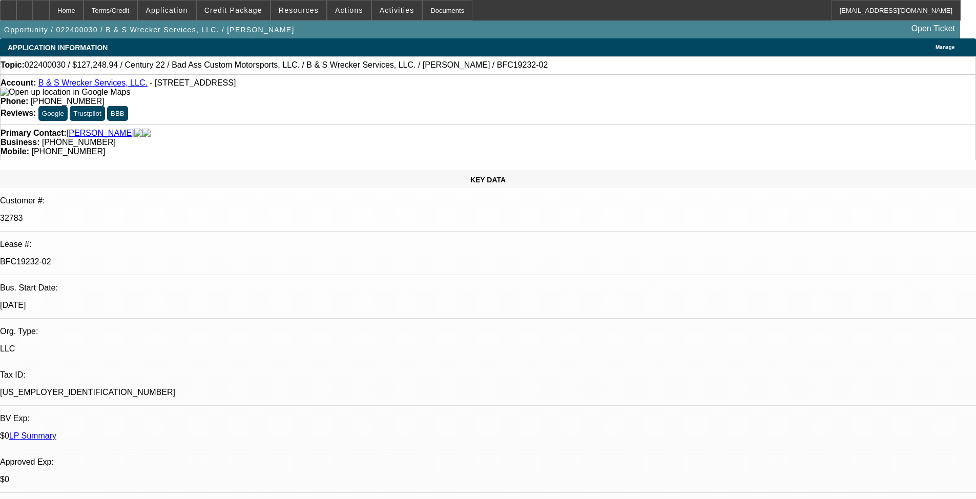
select select "6"
select select "1"
select select "6"
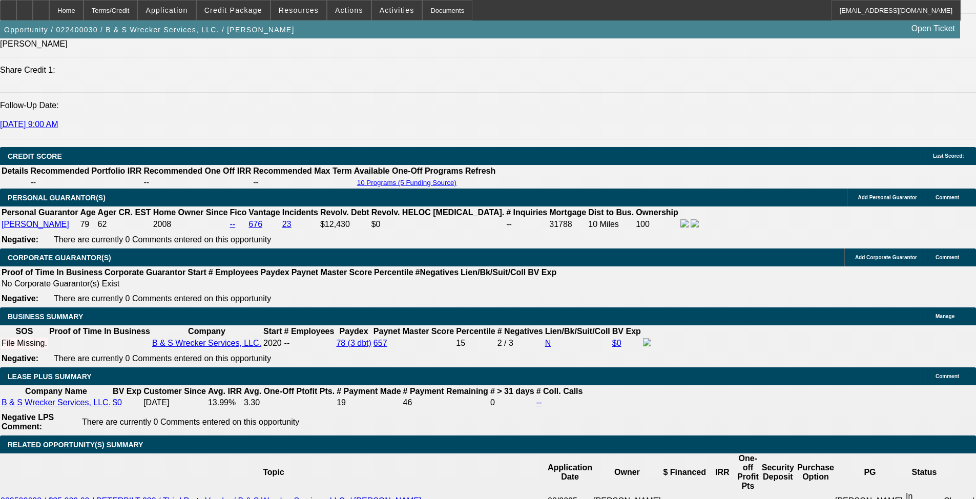
scroll to position [1537, 0]
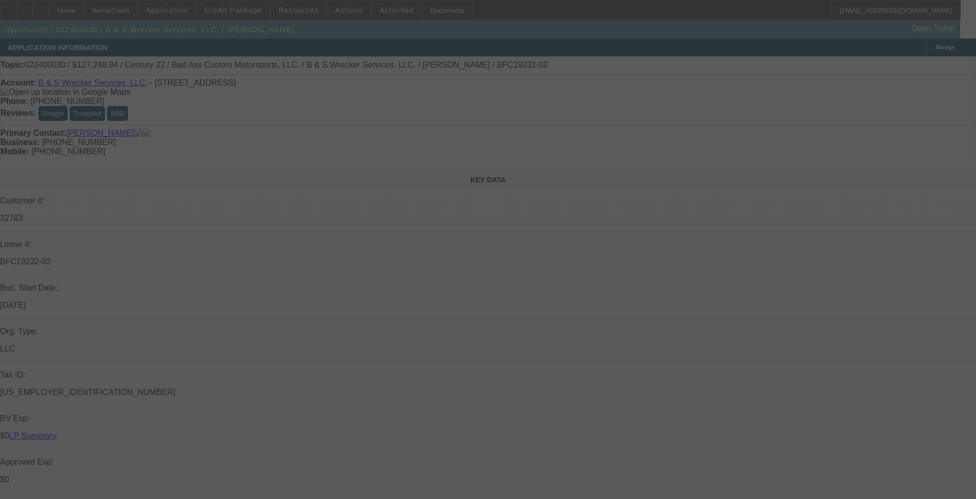
select select "0"
select select "6"
select select "0"
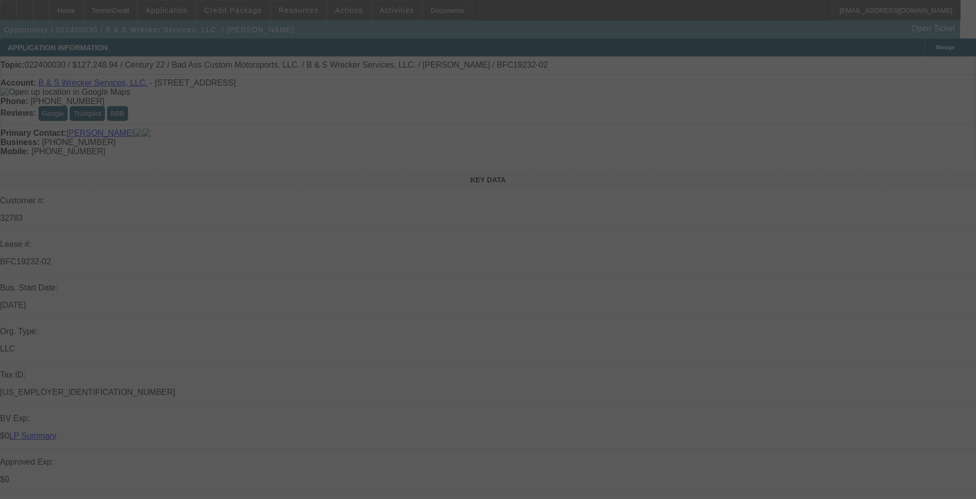
select select "0"
select select "6"
select select "0.1"
select select "0"
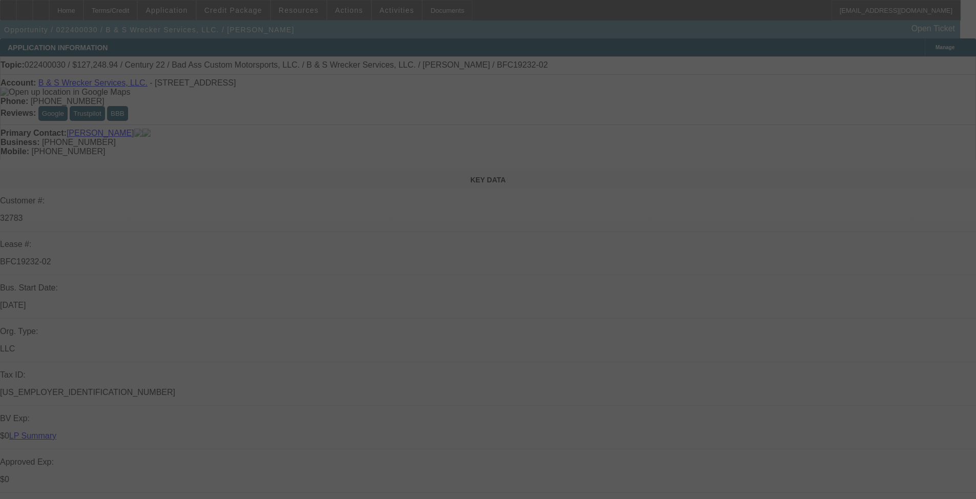
select select "0"
select select "6"
select select "0.1"
select select "0"
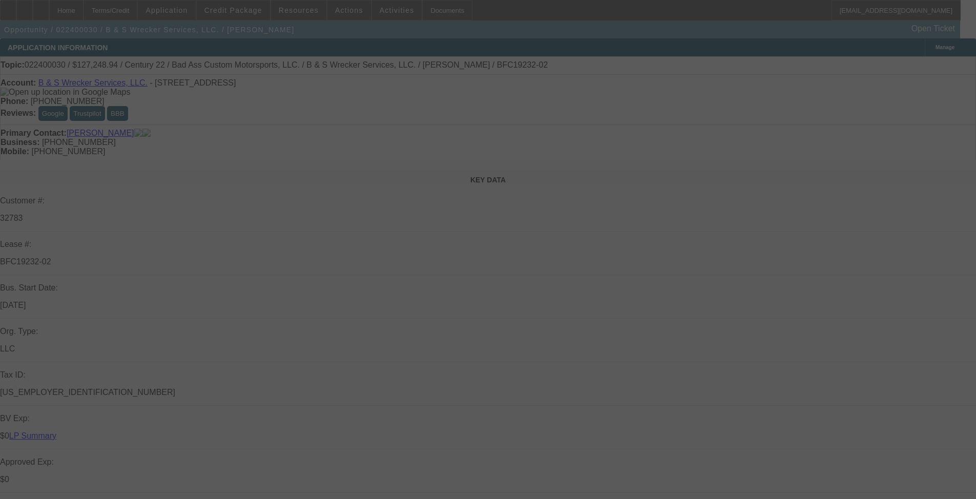
select select "6"
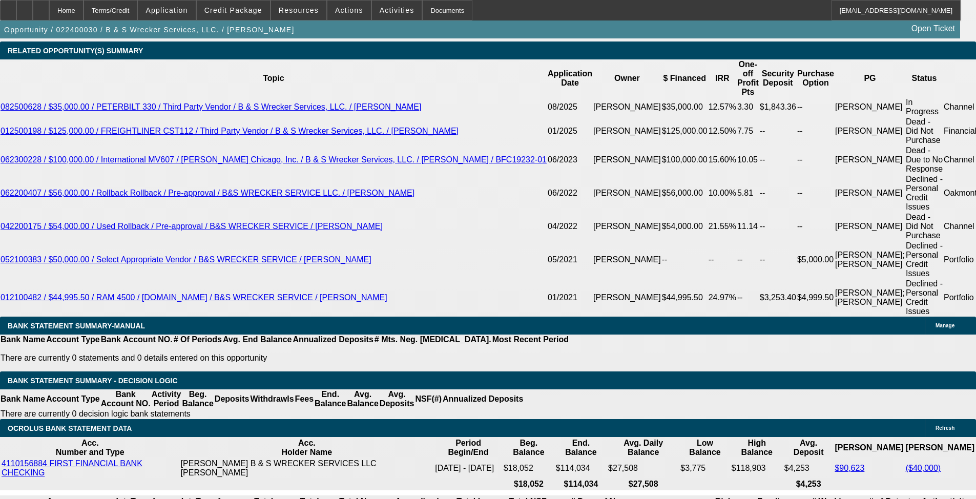
scroll to position [1794, 0]
